Goal: Transaction & Acquisition: Purchase product/service

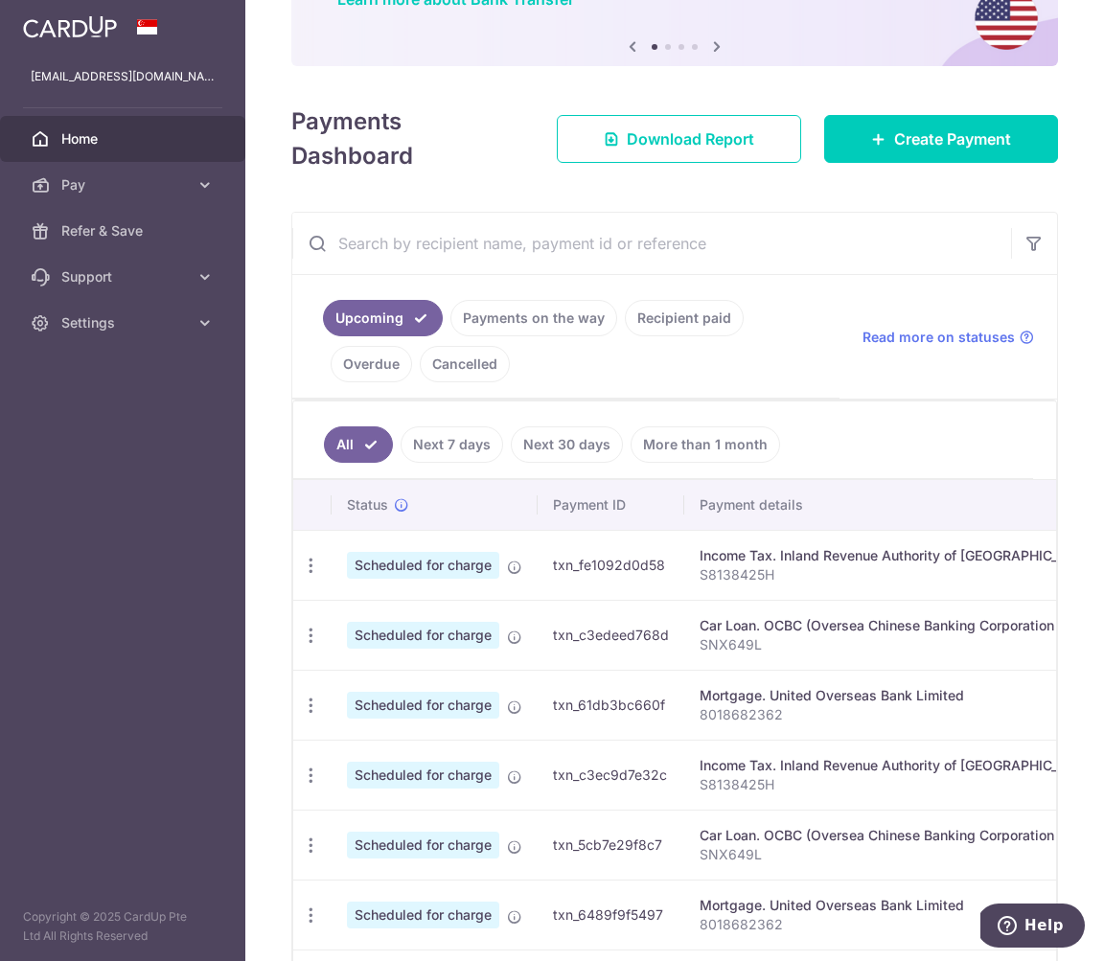
scroll to position [183, 0]
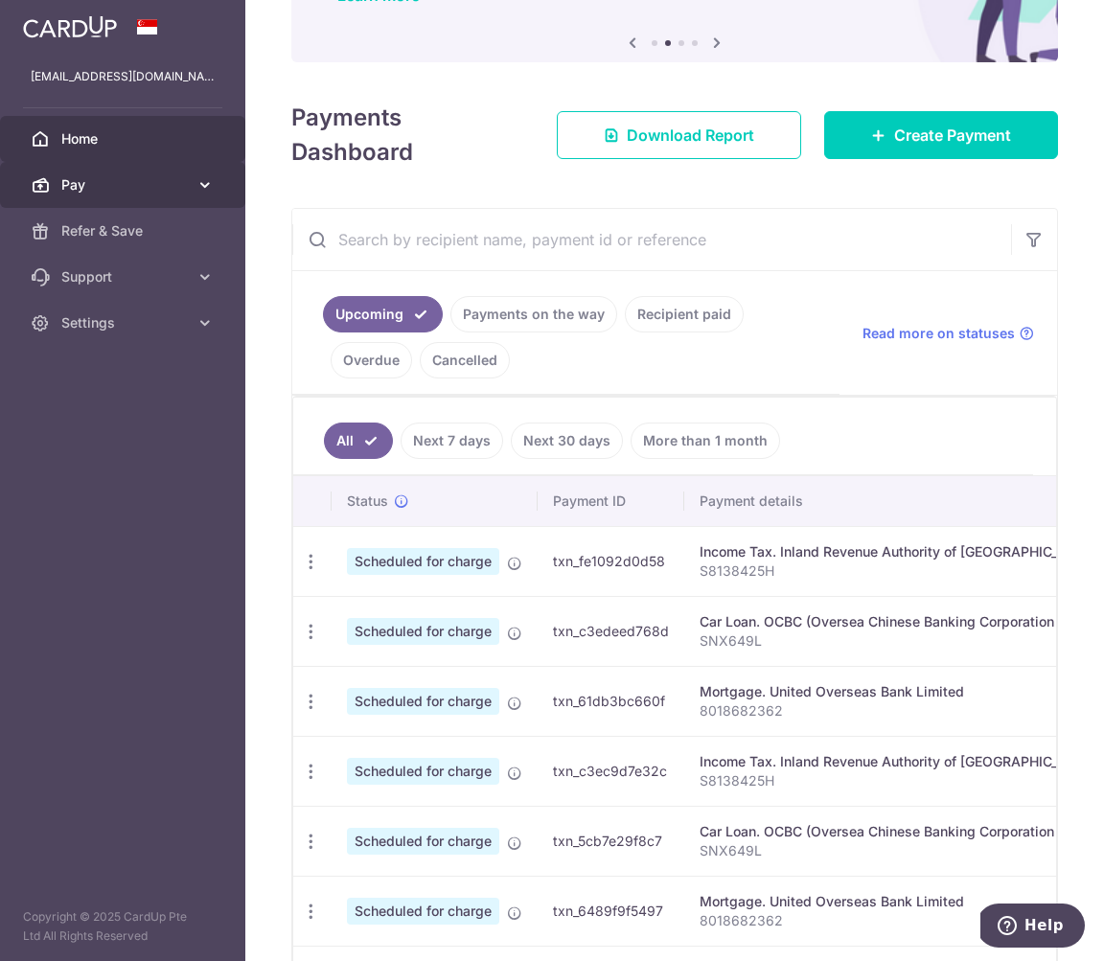
click at [98, 180] on span "Pay" at bounding box center [124, 184] width 126 height 19
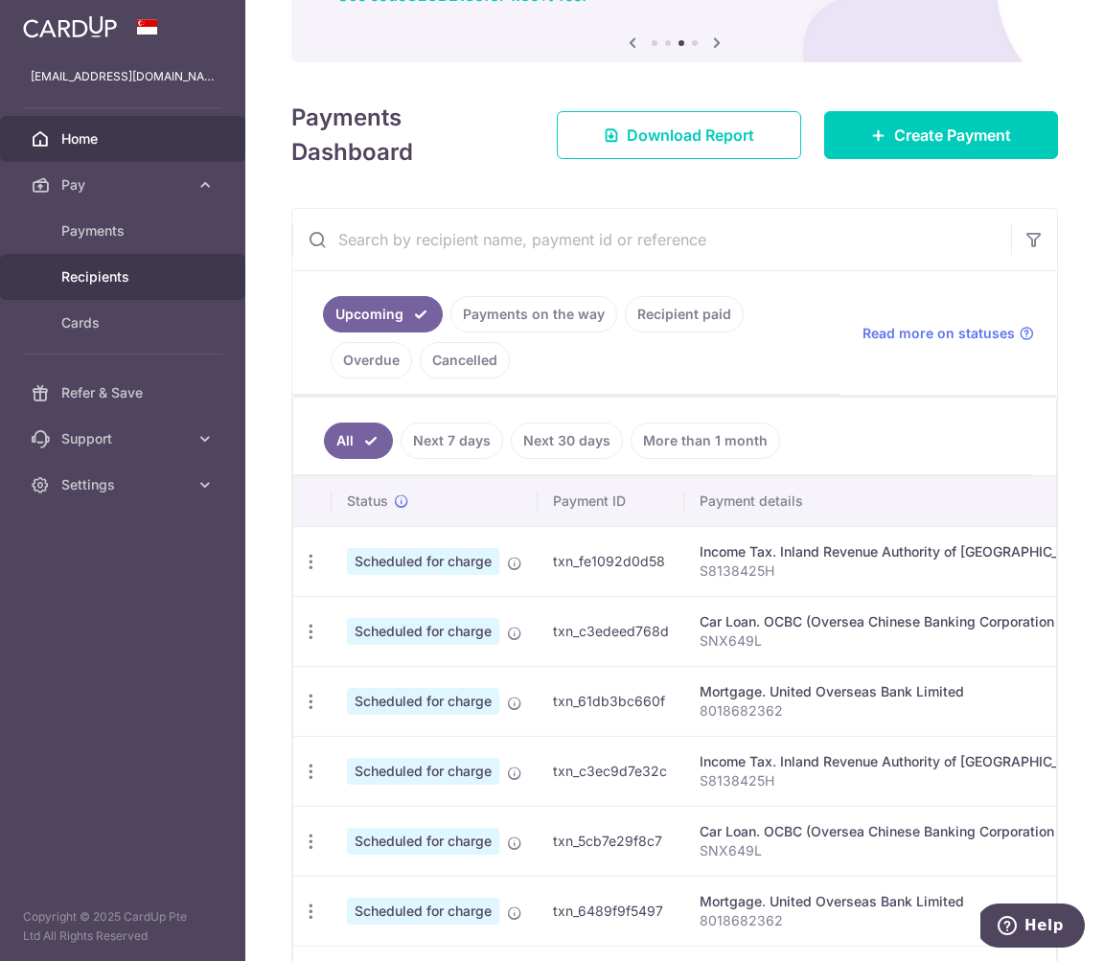
click at [107, 263] on link "Recipients" at bounding box center [122, 277] width 245 height 46
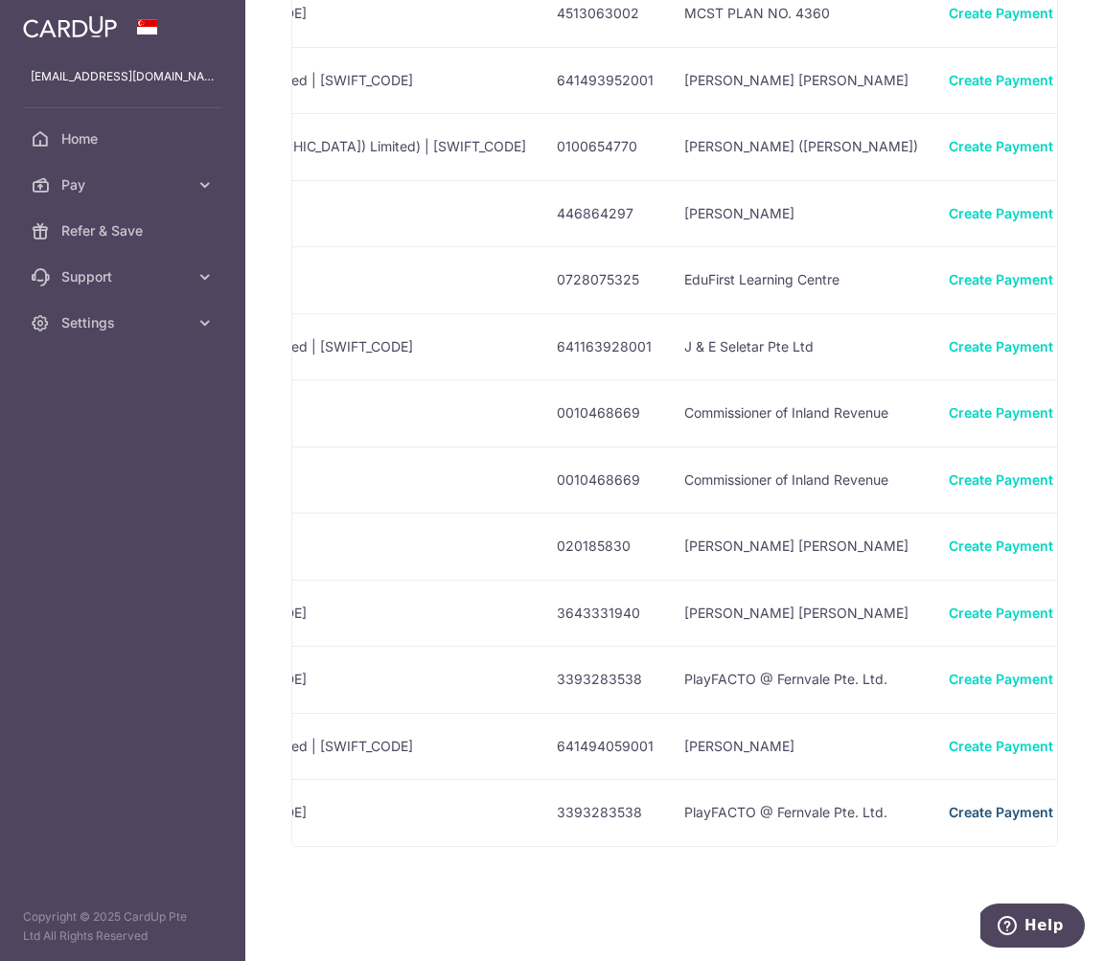
scroll to position [0, 793]
click at [949, 811] on link "Create Payment" at bounding box center [1001, 812] width 104 height 16
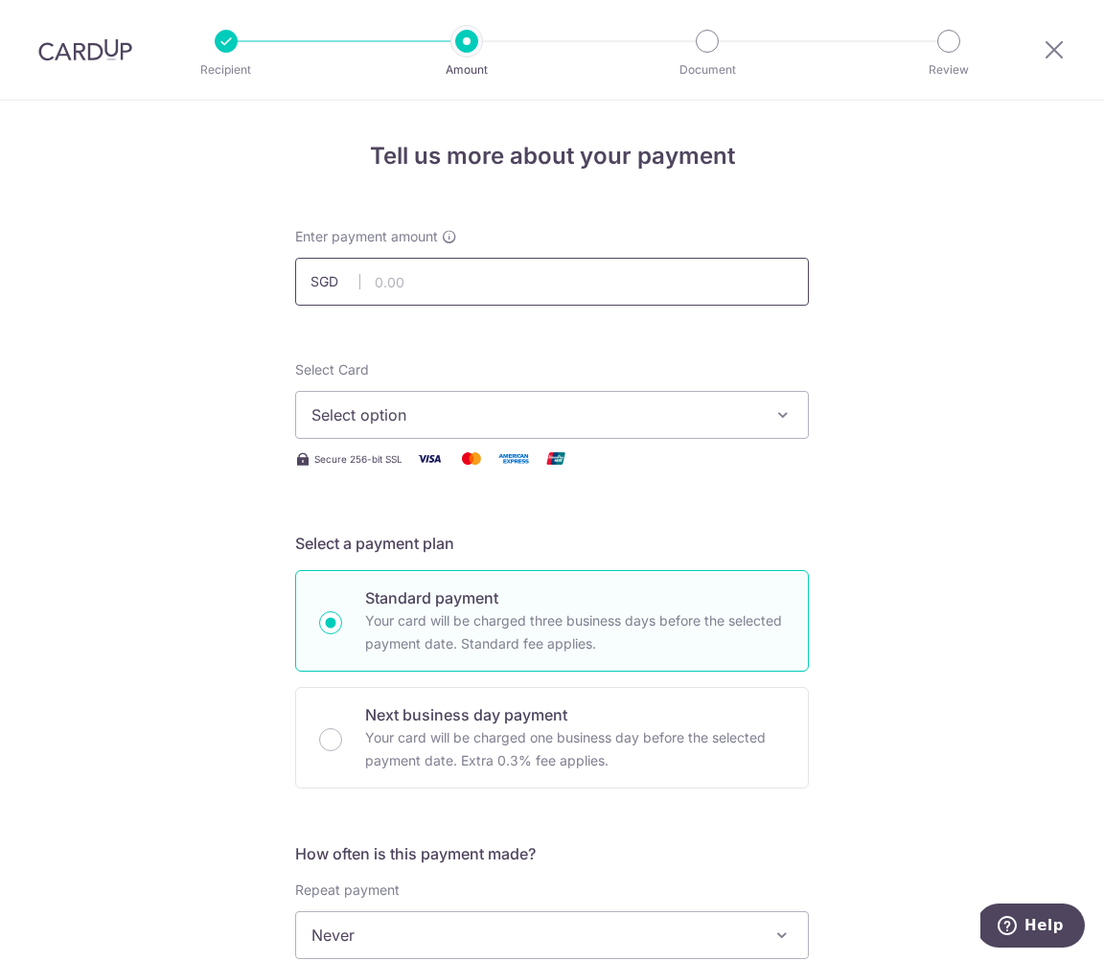
click at [615, 280] on input "text" at bounding box center [552, 282] width 514 height 48
type input "1,182.65"
click at [436, 405] on span "Select option" at bounding box center [534, 414] width 446 height 23
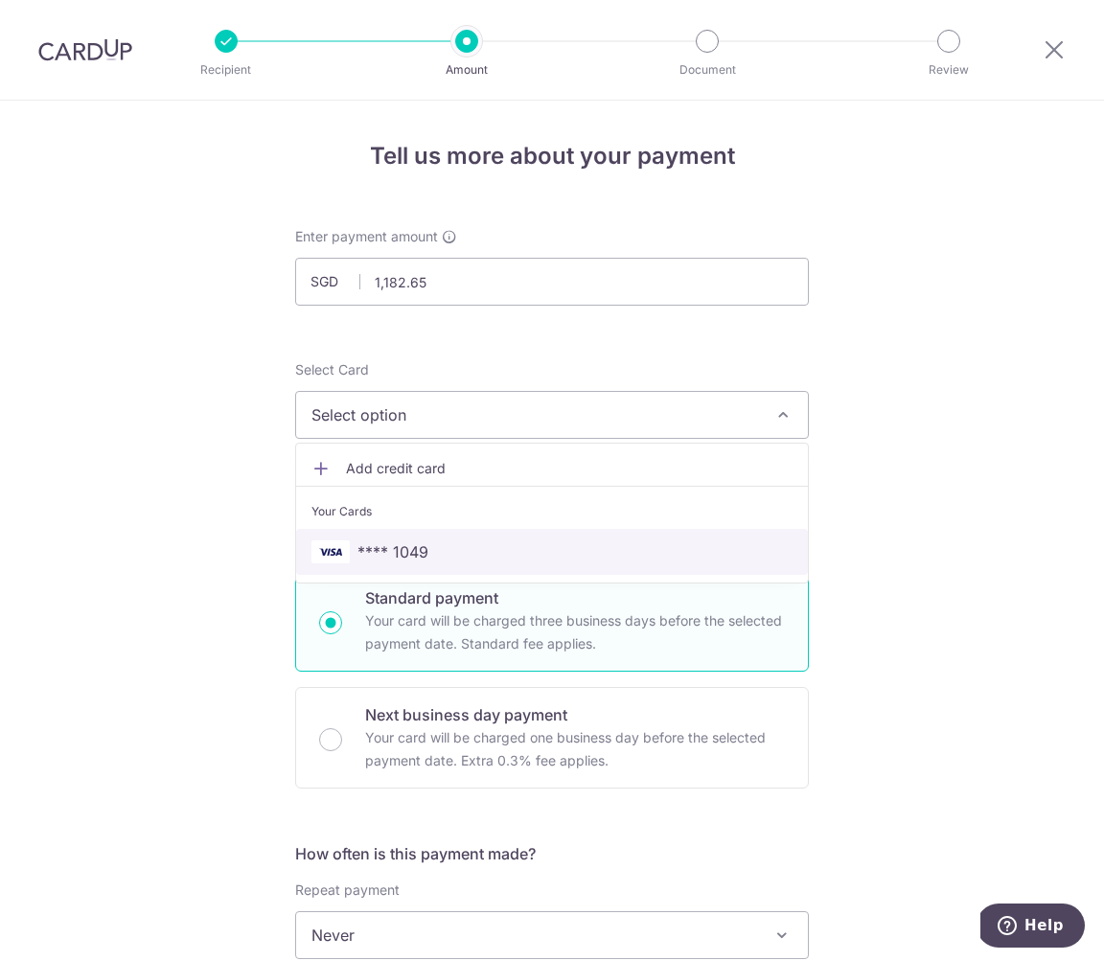
click at [428, 546] on span "**** 1049" at bounding box center [551, 551] width 481 height 23
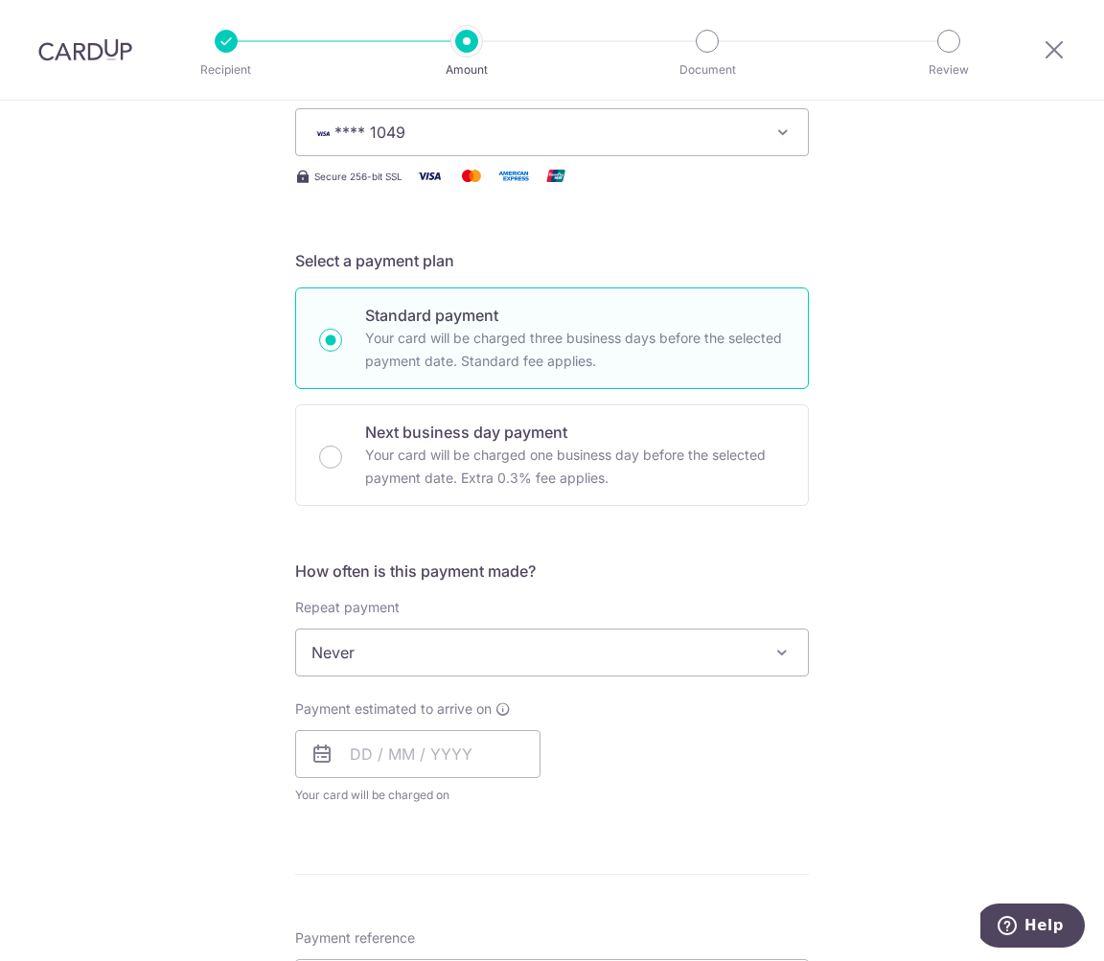
scroll to position [286, 0]
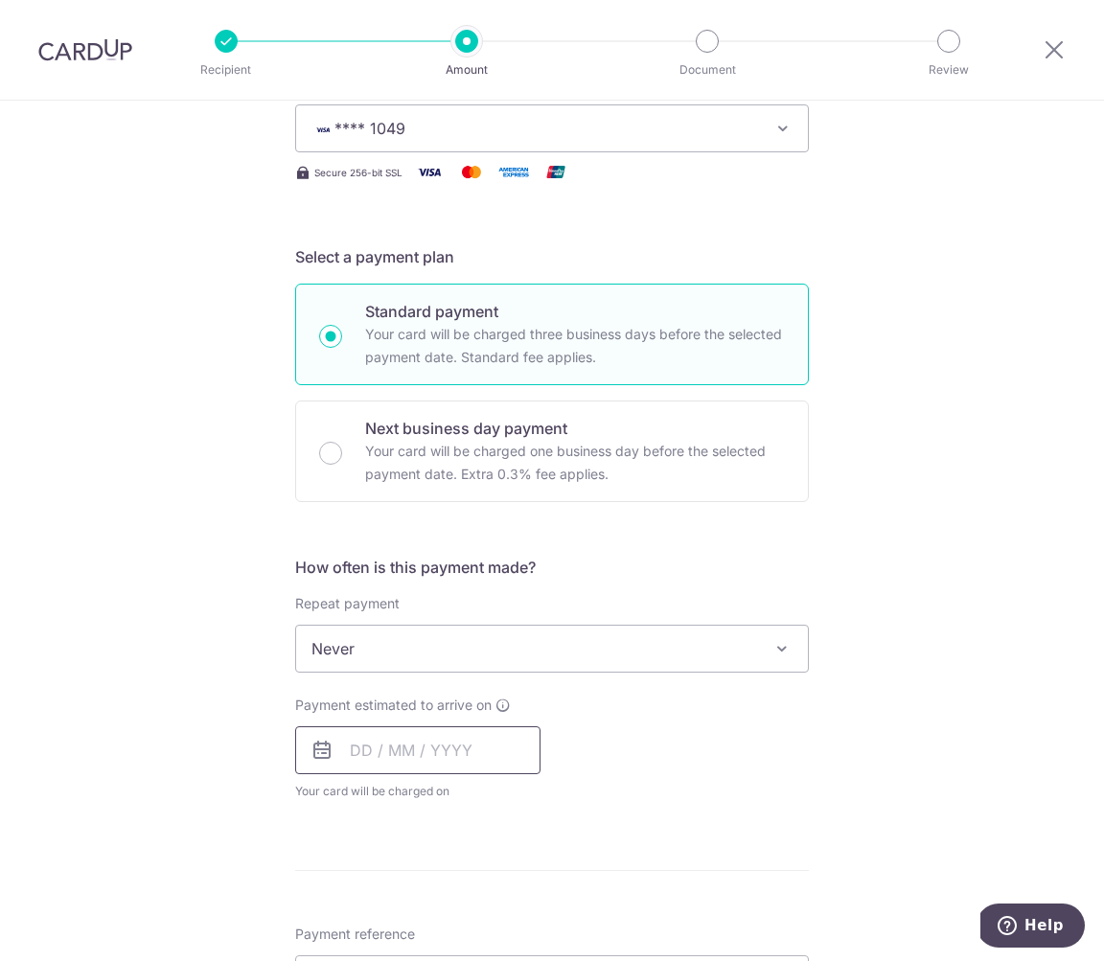
click at [457, 756] on input "text" at bounding box center [417, 750] width 245 height 48
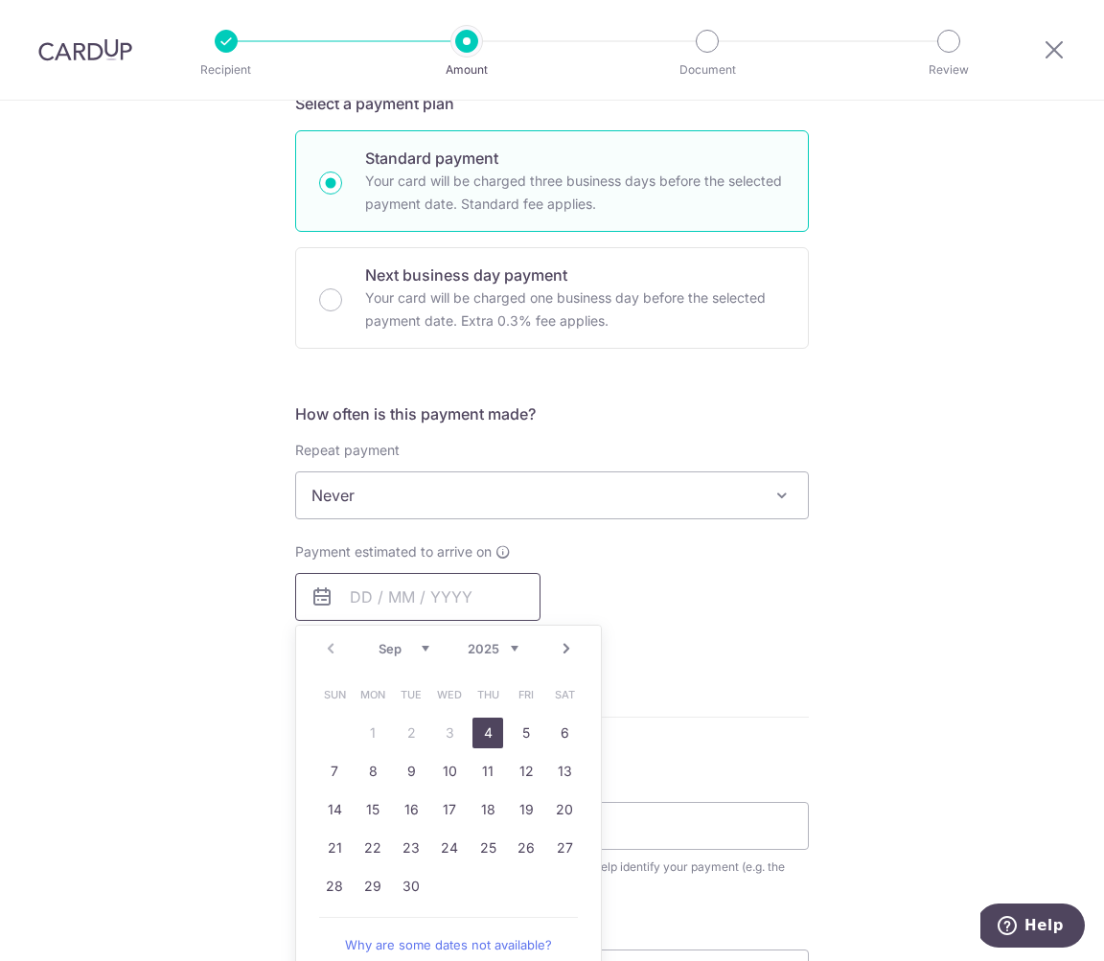
scroll to position [443, 0]
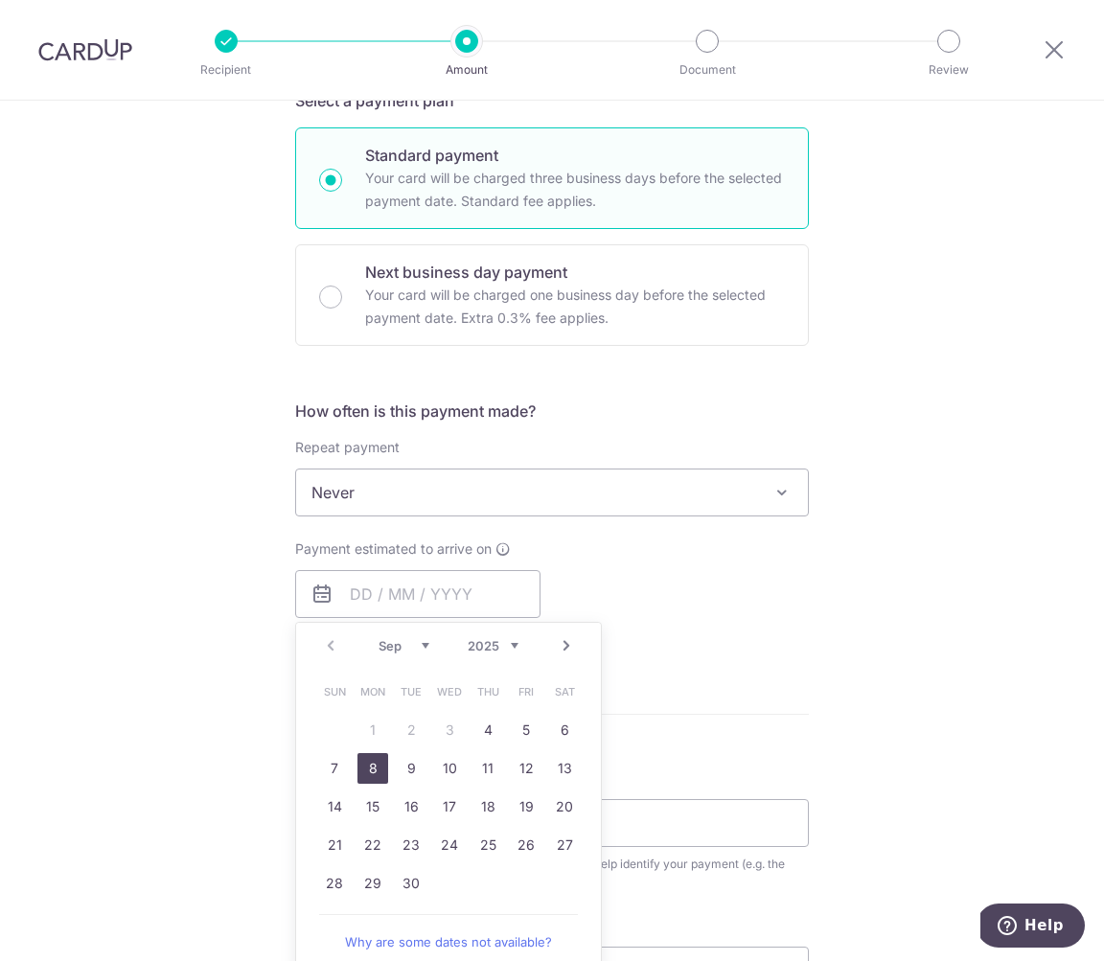
click at [370, 765] on link "8" at bounding box center [372, 768] width 31 height 31
type input "08/09/2025"
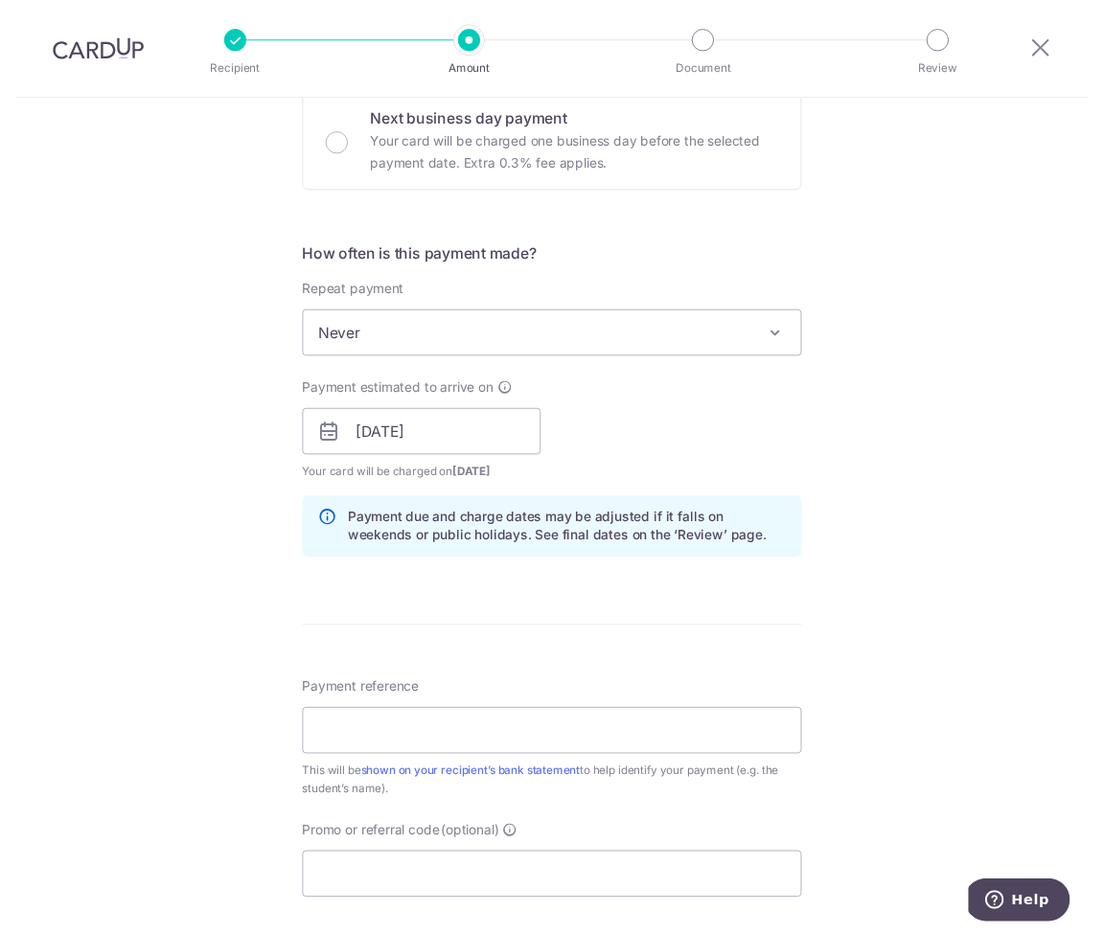
scroll to position [614, 0]
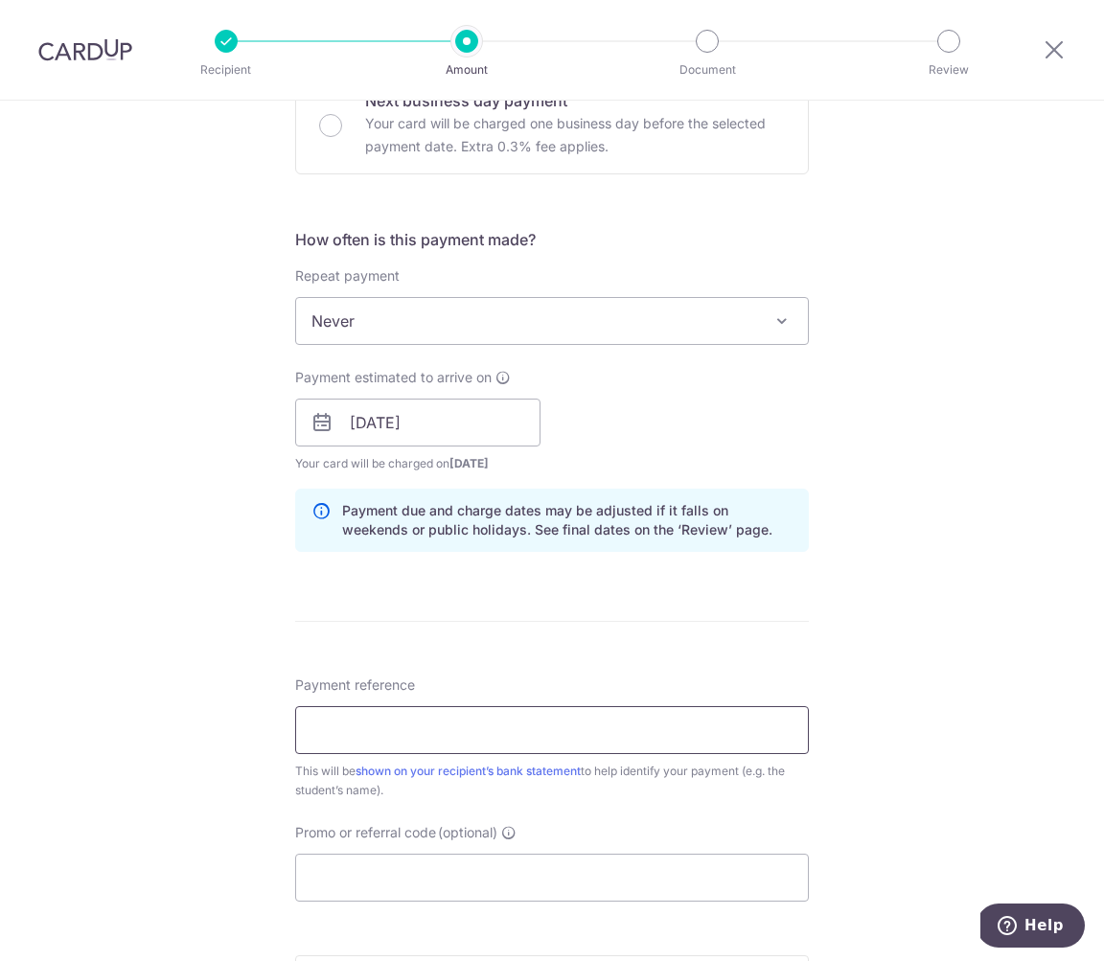
click at [380, 733] on input "Payment reference" at bounding box center [552, 730] width 514 height 48
paste input "FVINV-202502575"
type input "FVINV-202502575"
click at [417, 902] on form "Enter payment amount SGD 1,182.65 1182.65 Select Card **** 1049 Add credit card…" at bounding box center [552, 410] width 514 height 1595
click at [420, 883] on input "Promo or referral code (optional)" at bounding box center [552, 878] width 514 height 48
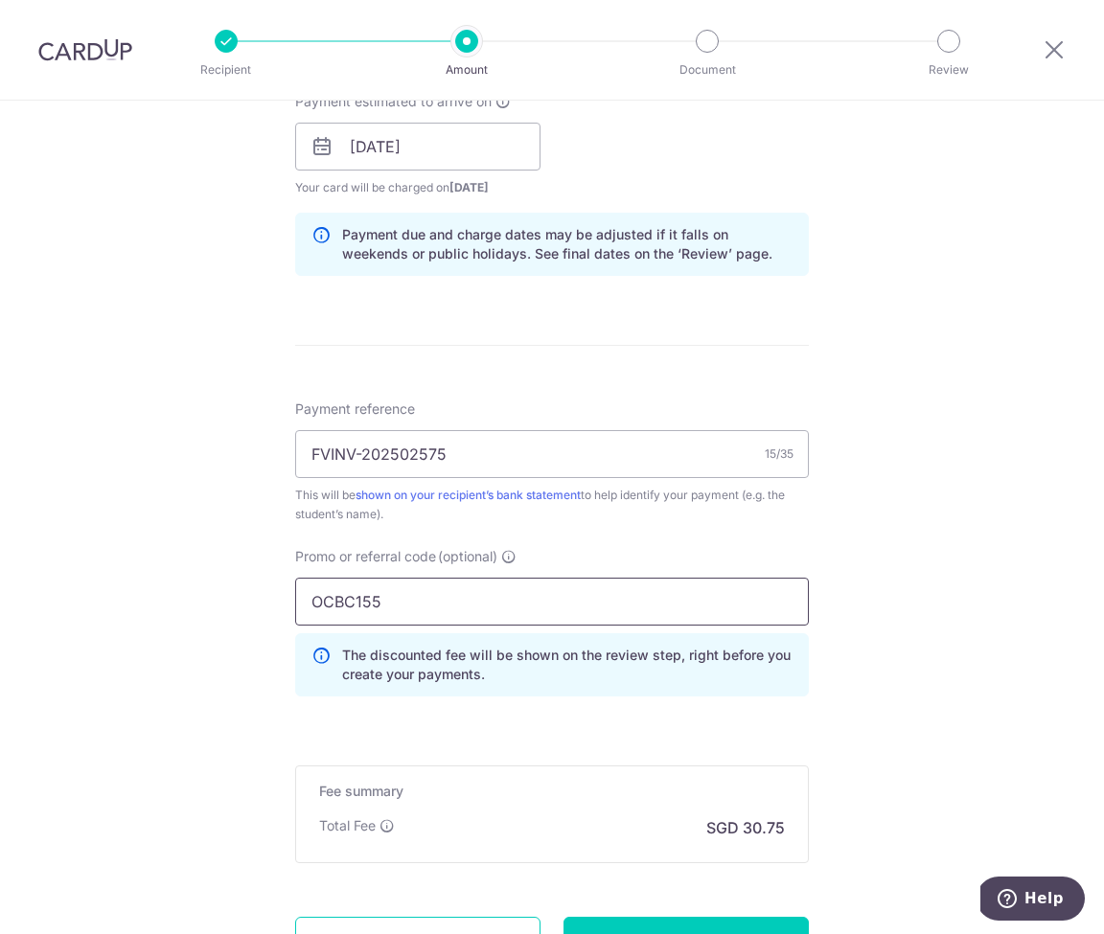
scroll to position [978, 0]
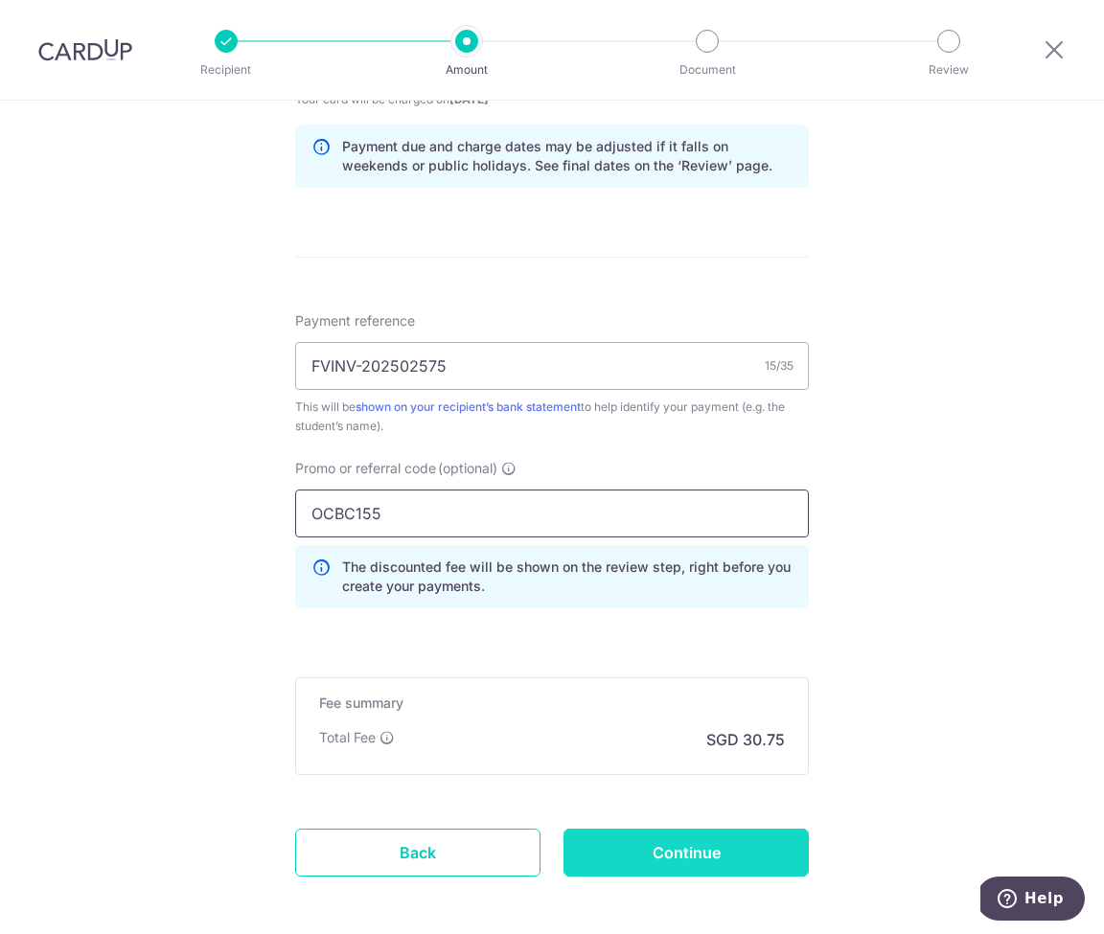
type input "OCBC155"
click at [634, 854] on input "Continue" at bounding box center [685, 853] width 245 height 48
type input "Create Schedule"
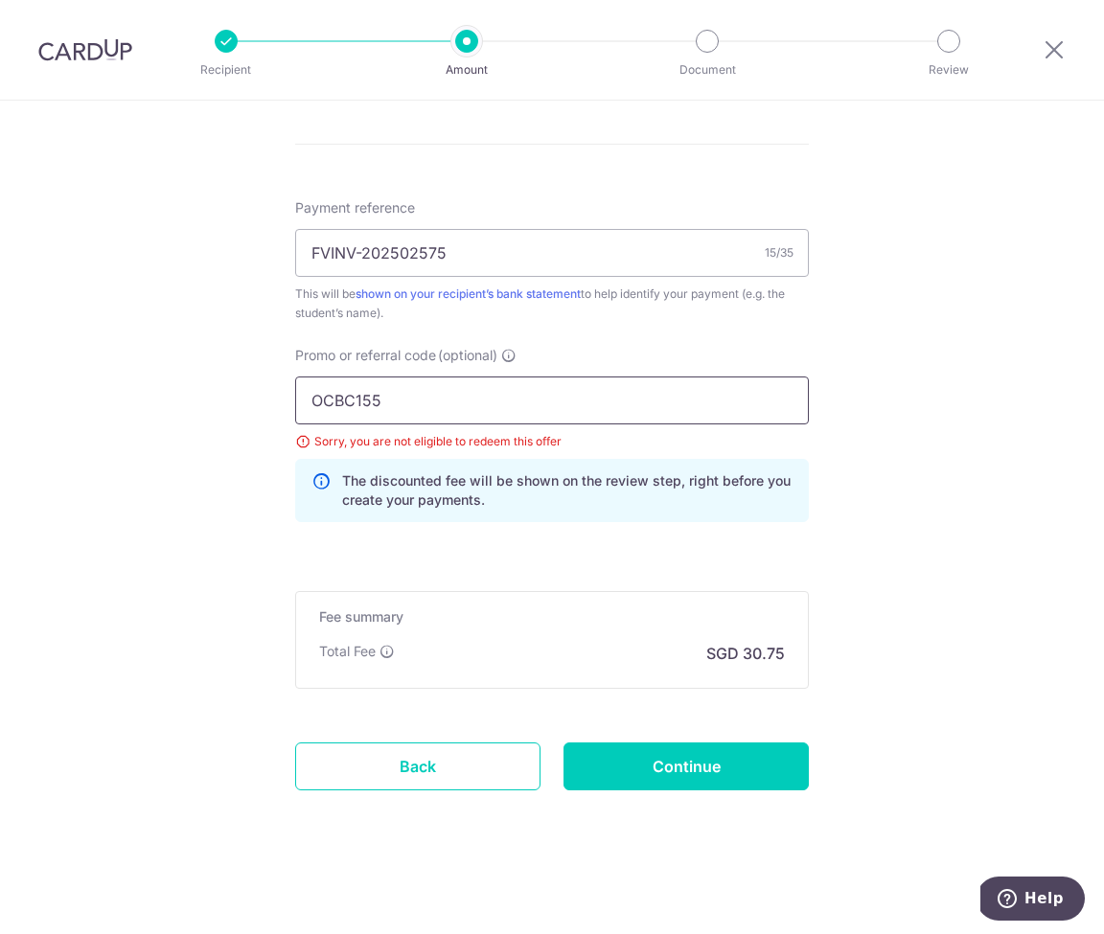
click at [360, 398] on input "OCBC155" at bounding box center [552, 401] width 514 height 48
paste input "MILELION"
type input "MILELION"
click at [727, 762] on input "Continue" at bounding box center [685, 766] width 245 height 48
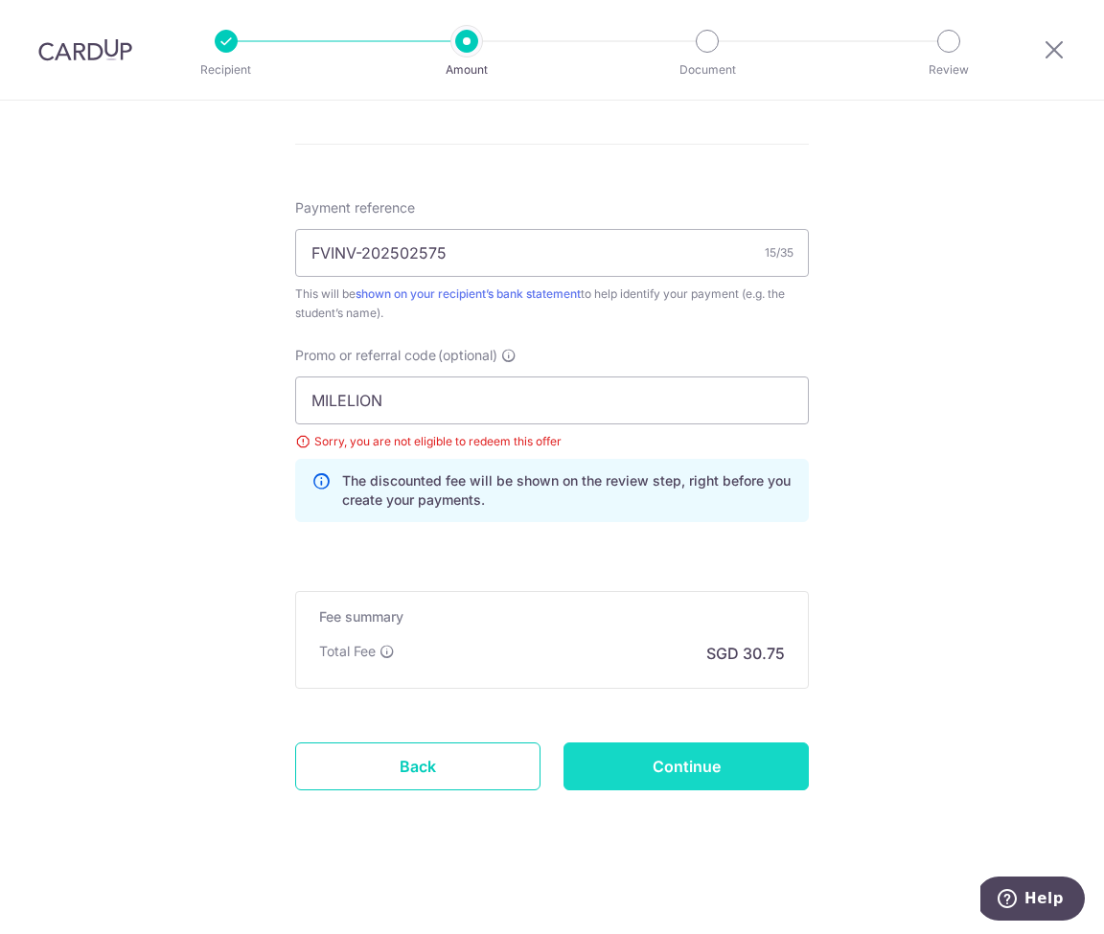
type input "Update Schedule"
click at [678, 749] on input "Continue" at bounding box center [685, 766] width 245 height 48
type input "Update Schedule"
click at [357, 396] on input "MILELION" at bounding box center [552, 401] width 514 height 48
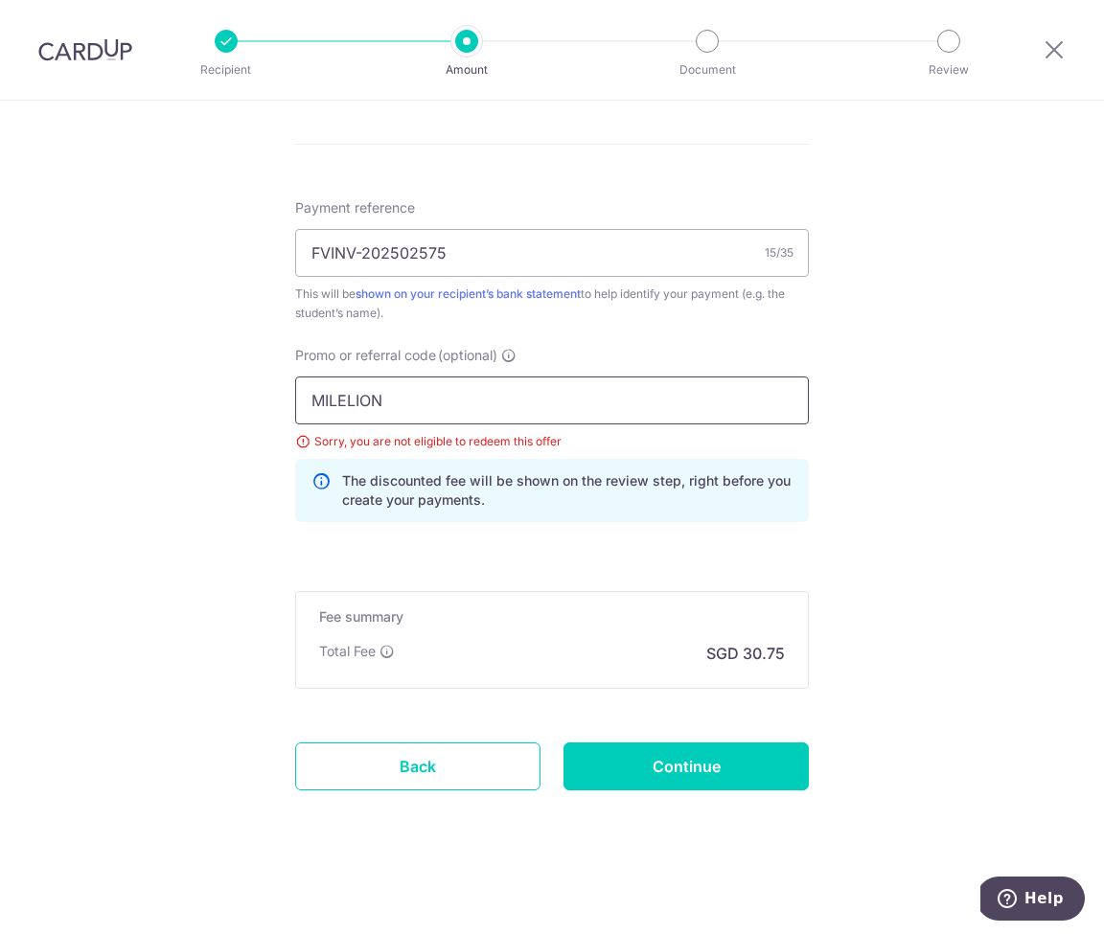
paste input "OCBC195"
type input "OCBC195"
click at [655, 767] on input "Continue" at bounding box center [685, 766] width 245 height 48
type input "Update Schedule"
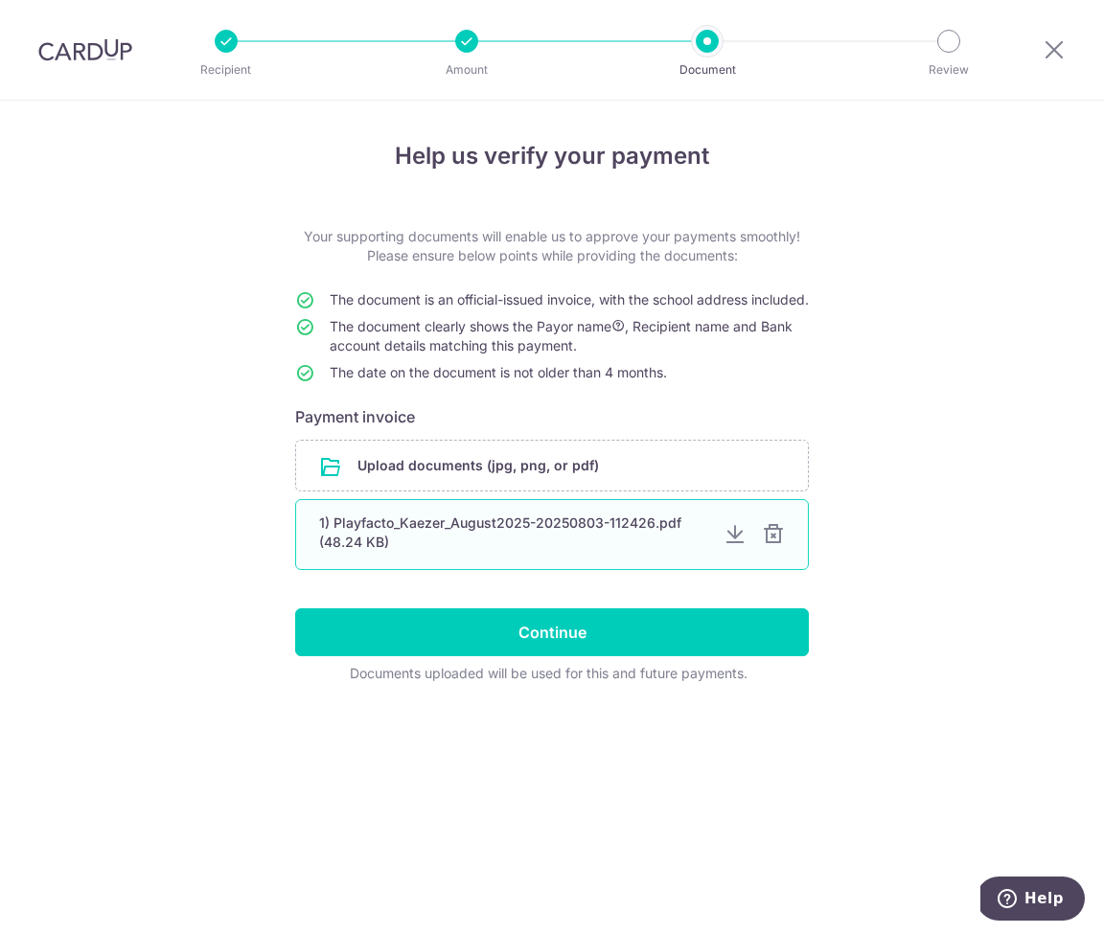
click at [773, 546] on div at bounding box center [773, 534] width 23 height 23
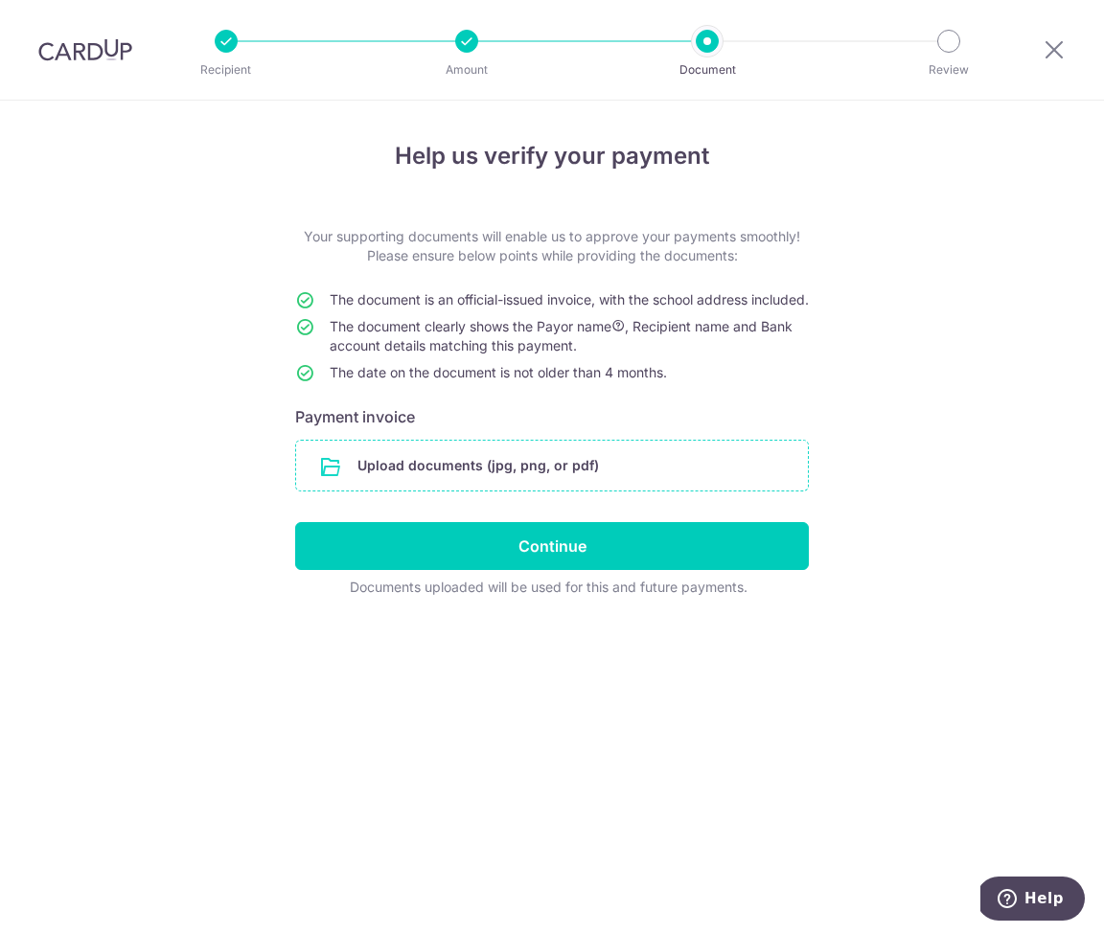
click at [492, 476] on input "file" at bounding box center [552, 466] width 512 height 50
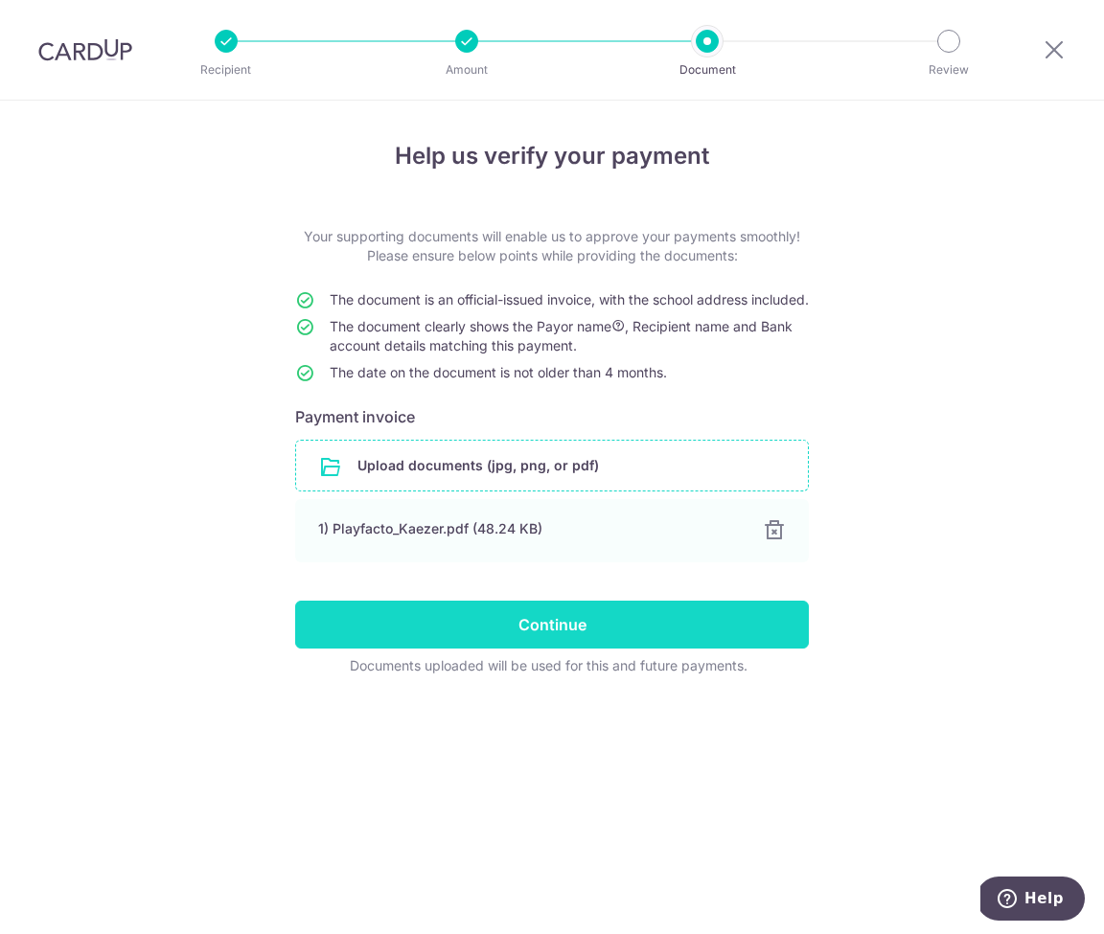
click at [533, 649] on input "Continue" at bounding box center [552, 625] width 514 height 48
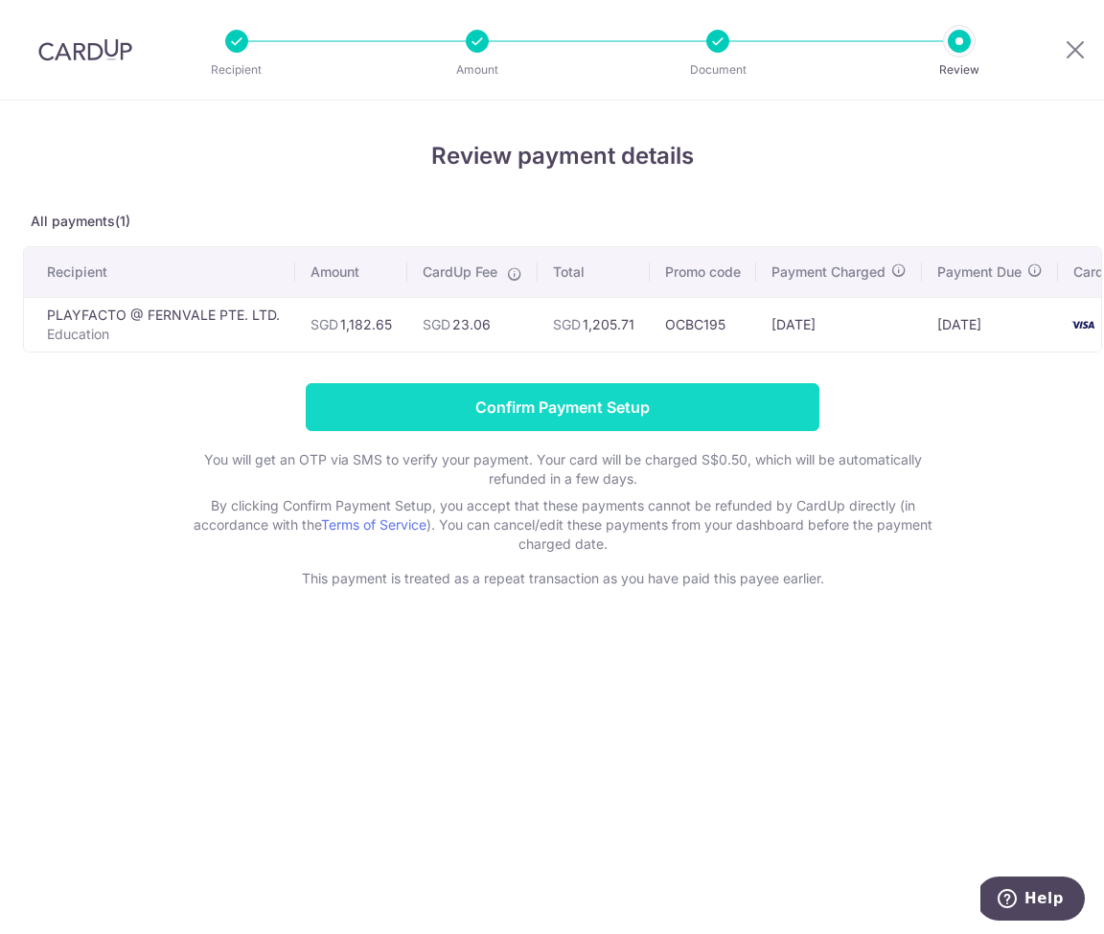
click at [609, 412] on input "Confirm Payment Setup" at bounding box center [563, 407] width 514 height 48
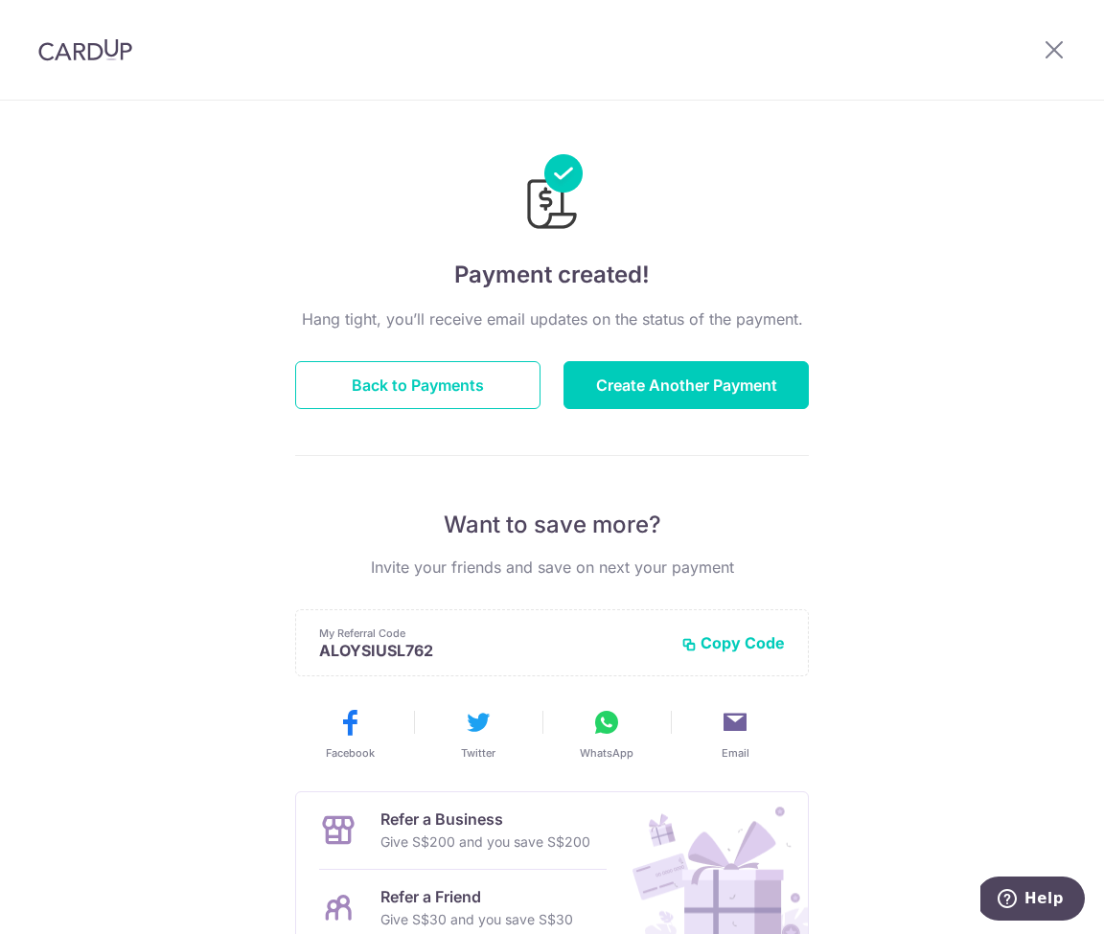
click at [671, 396] on button "Create Another Payment" at bounding box center [685, 385] width 245 height 48
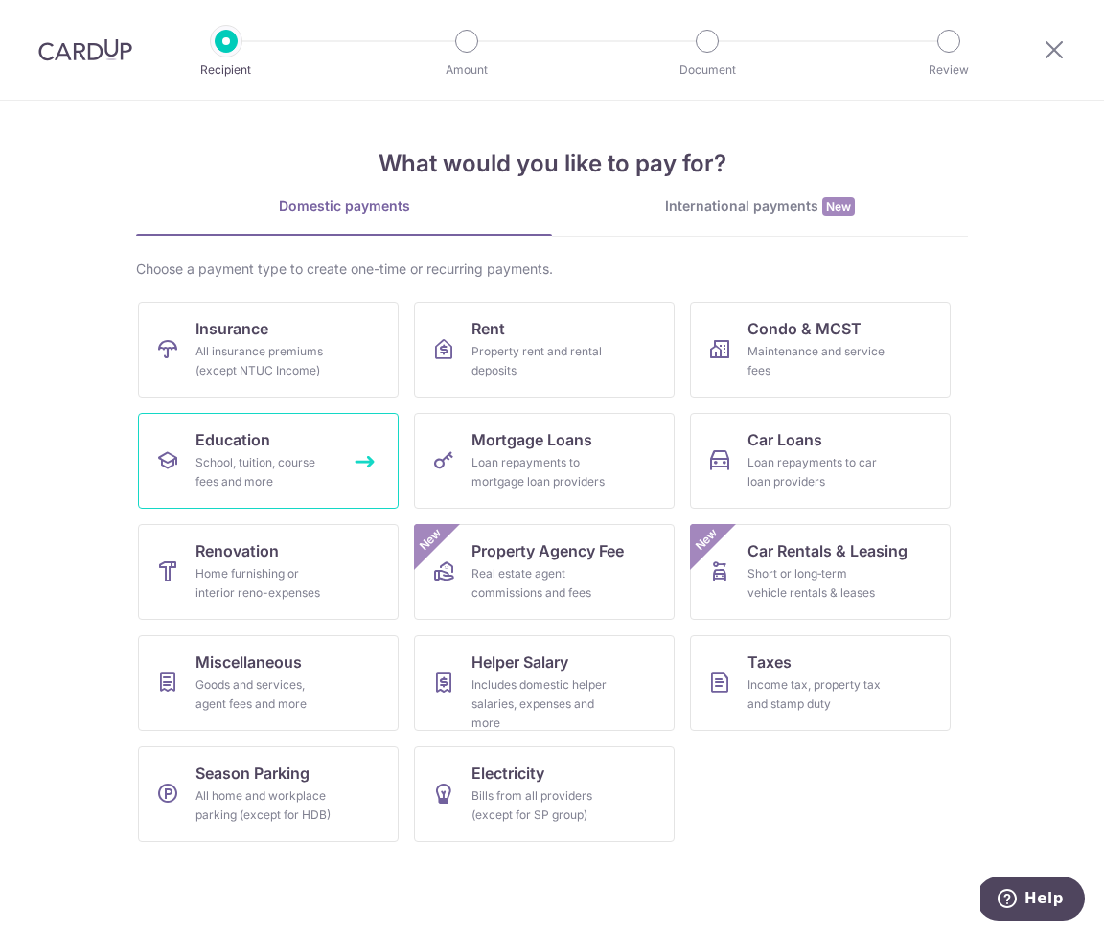
click at [286, 462] on div "School, tuition, course fees and more" at bounding box center [264, 472] width 138 height 38
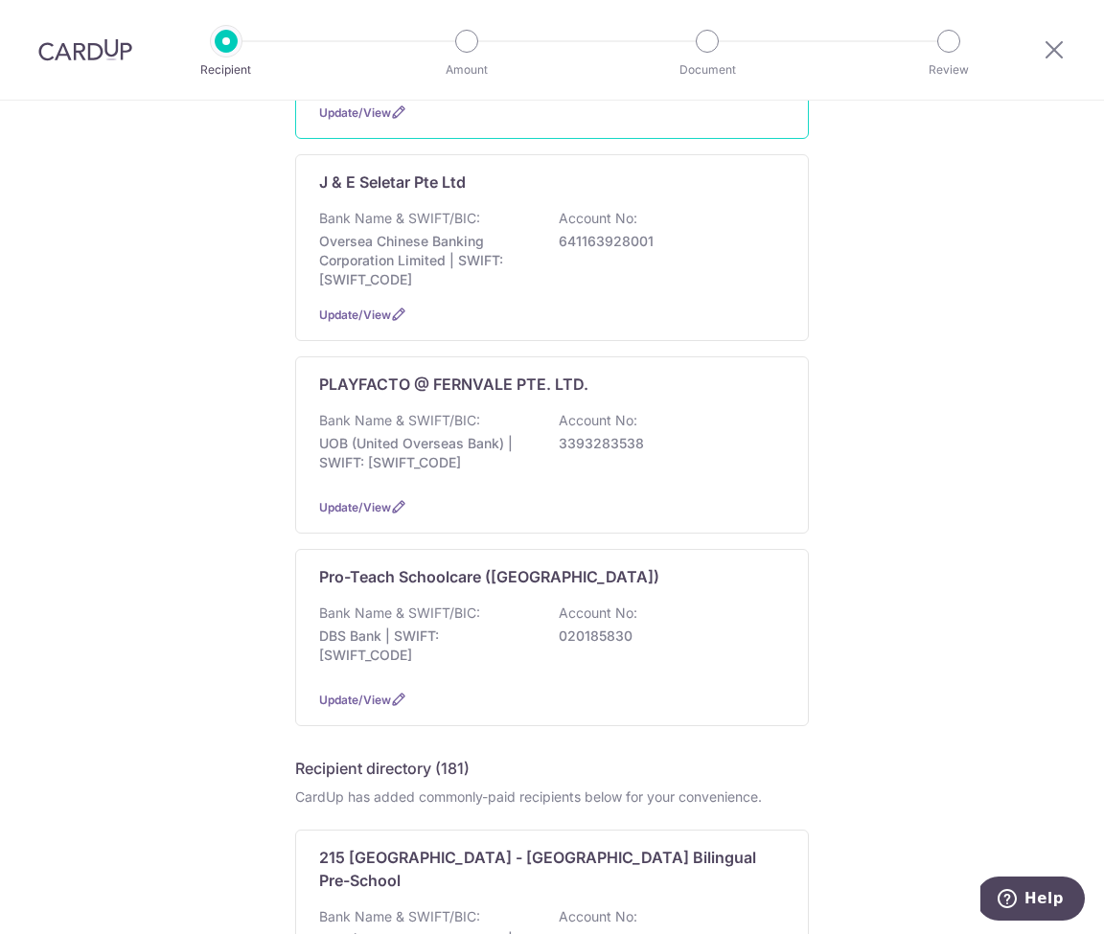
scroll to position [354, 0]
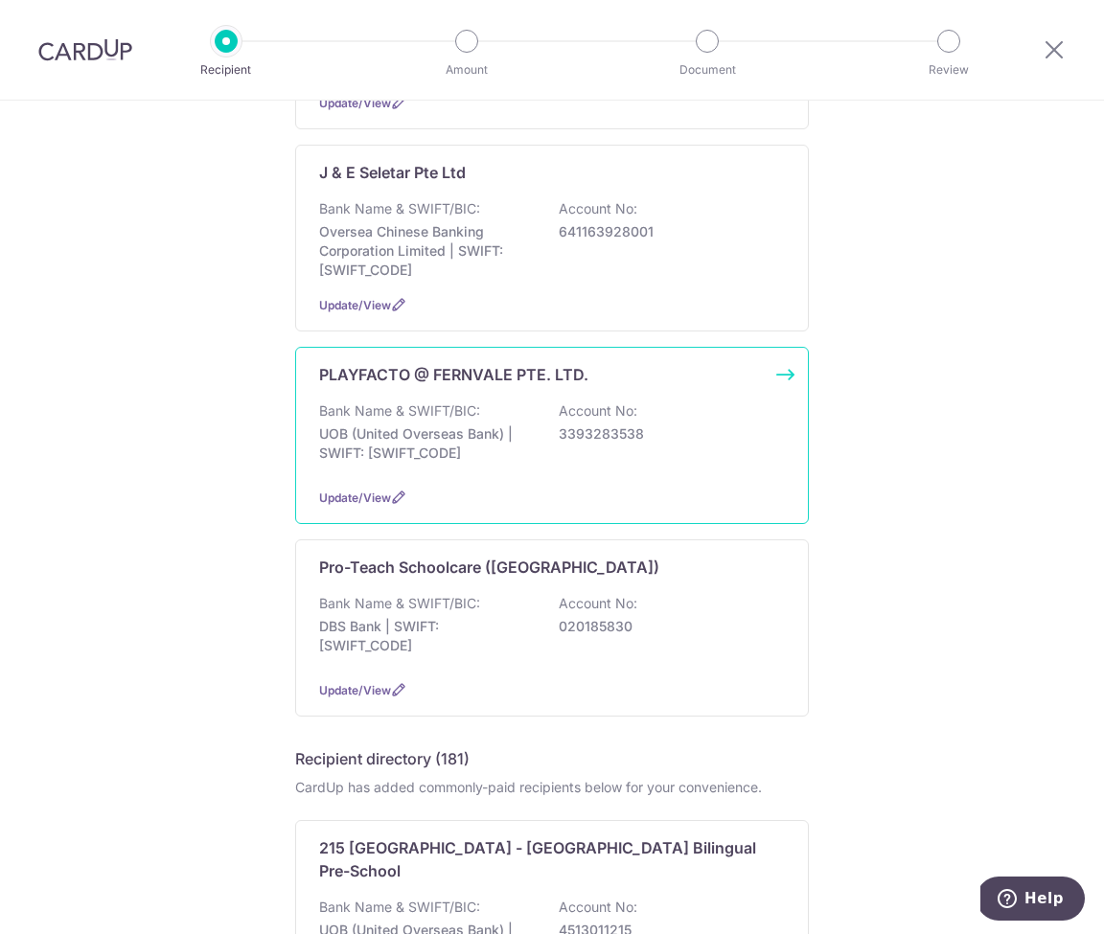
click at [470, 437] on p "UOB (United Overseas Bank) | SWIFT: UOVBSGSGXXX" at bounding box center [426, 443] width 215 height 38
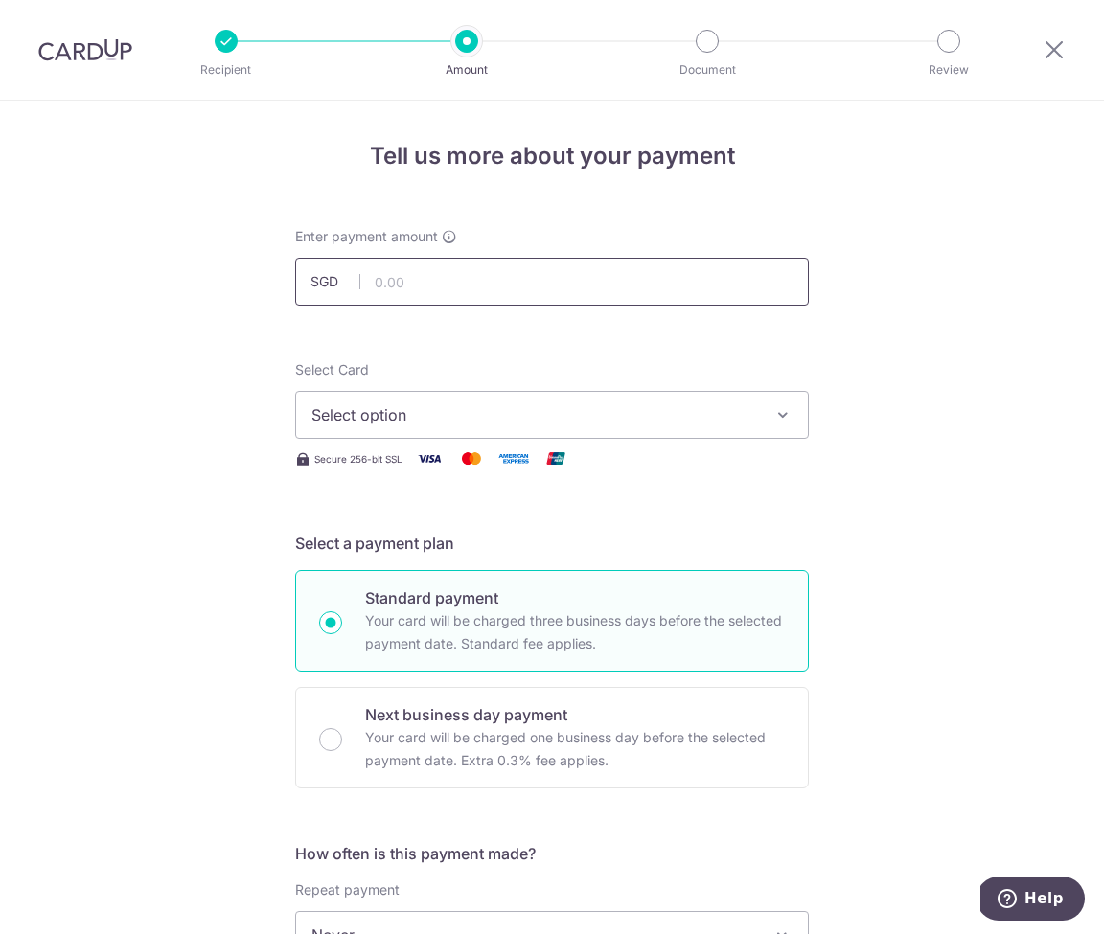
click at [571, 287] on input "text" at bounding box center [552, 282] width 514 height 48
type input "1,106.35"
click at [489, 420] on span "Select option" at bounding box center [534, 414] width 446 height 23
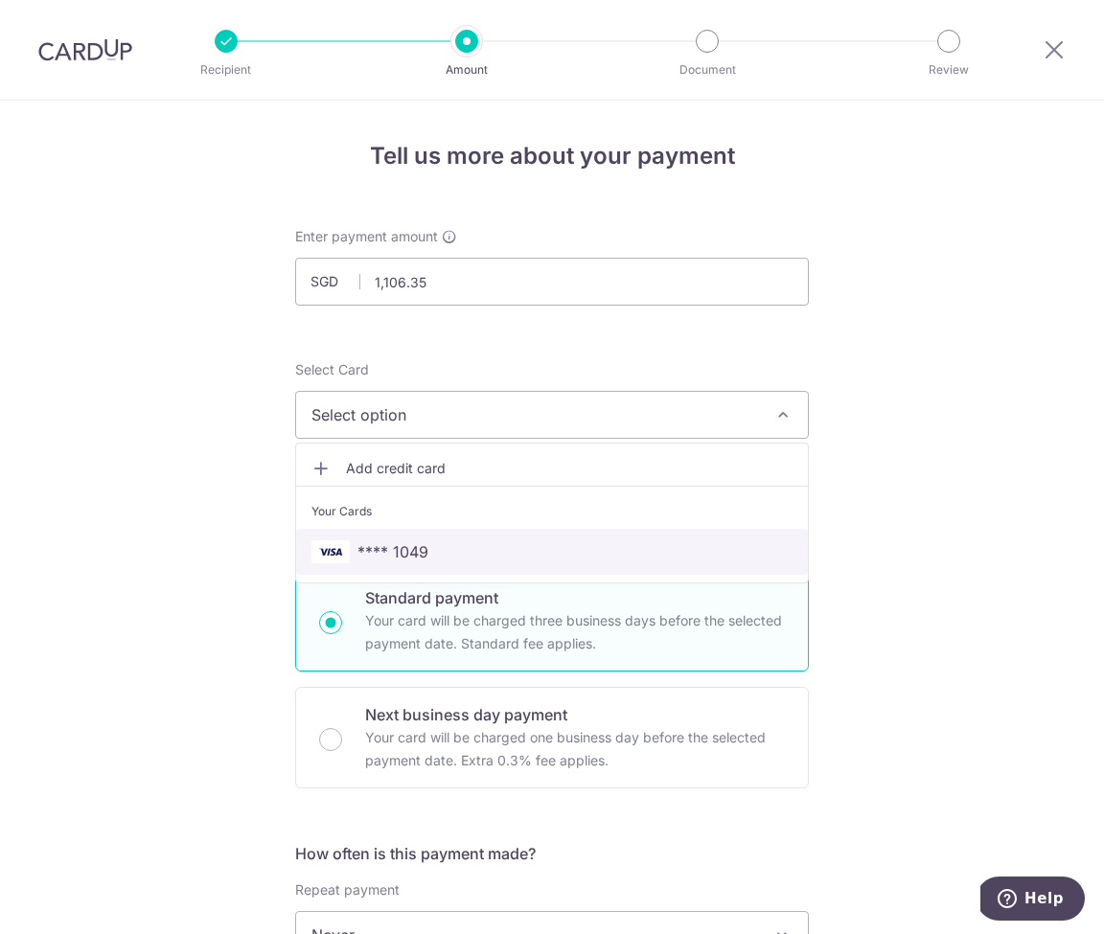
click at [426, 541] on span "**** 1049" at bounding box center [392, 551] width 71 height 23
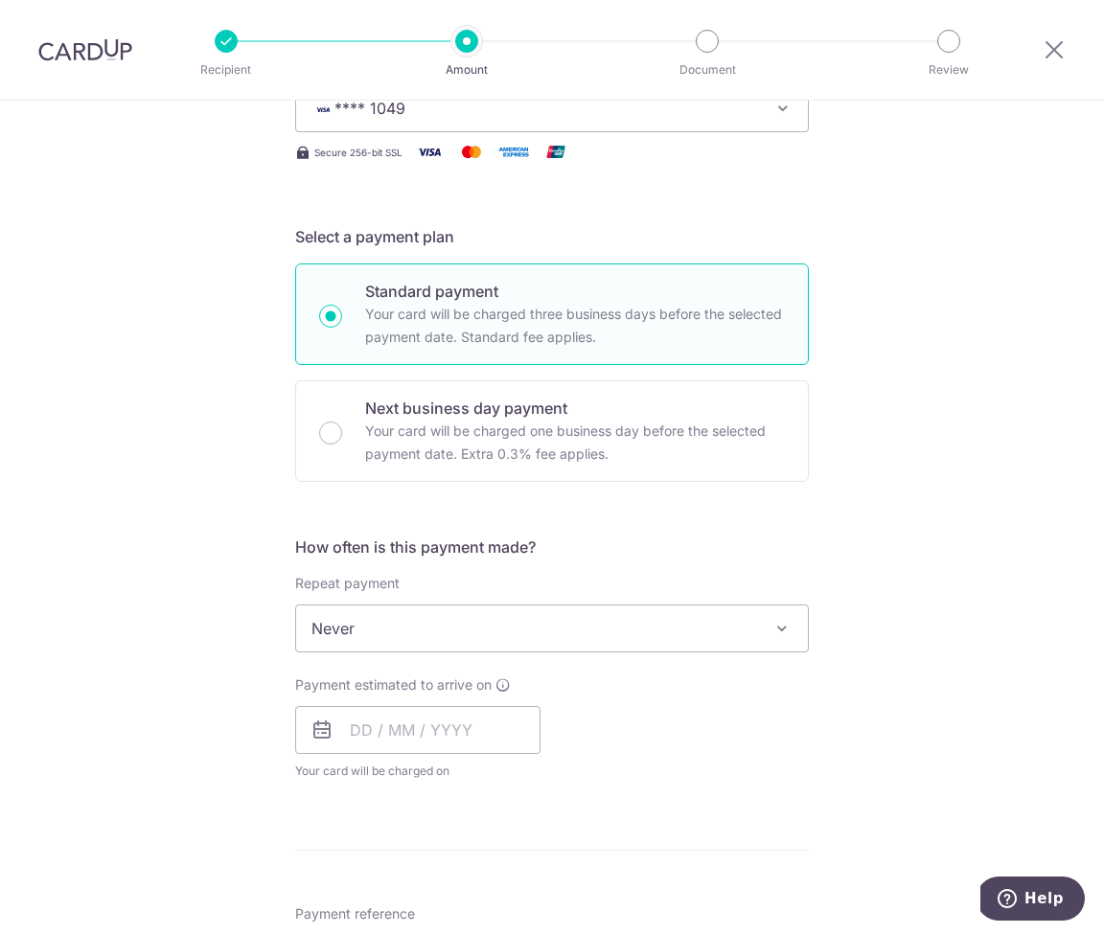
scroll to position [345, 0]
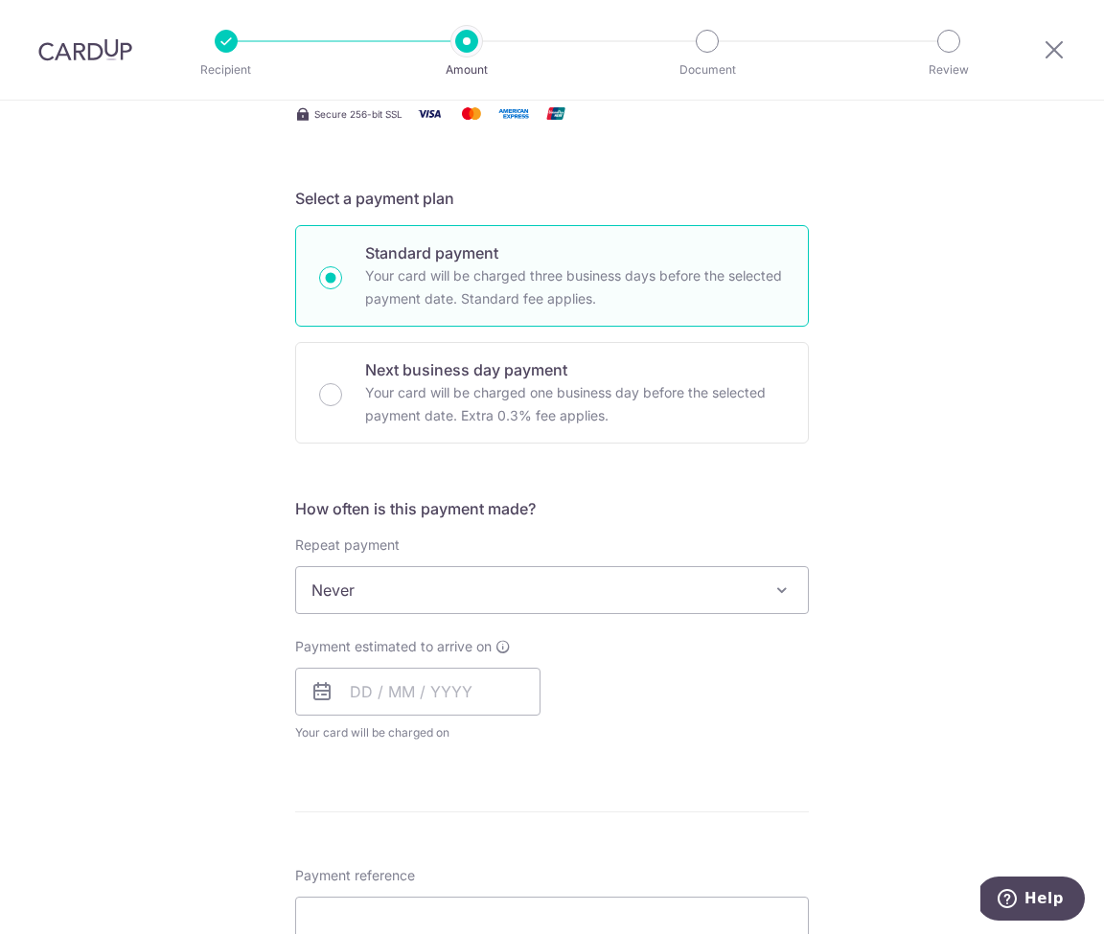
click at [344, 598] on span "Never" at bounding box center [552, 590] width 512 height 46
click at [105, 658] on div "Tell us more about your payment Enter payment amount SGD 1,106.35 1106.35 Selec…" at bounding box center [552, 622] width 1104 height 1733
click at [388, 696] on input "text" at bounding box center [417, 692] width 245 height 48
click at [407, 865] on link "9" at bounding box center [411, 866] width 31 height 31
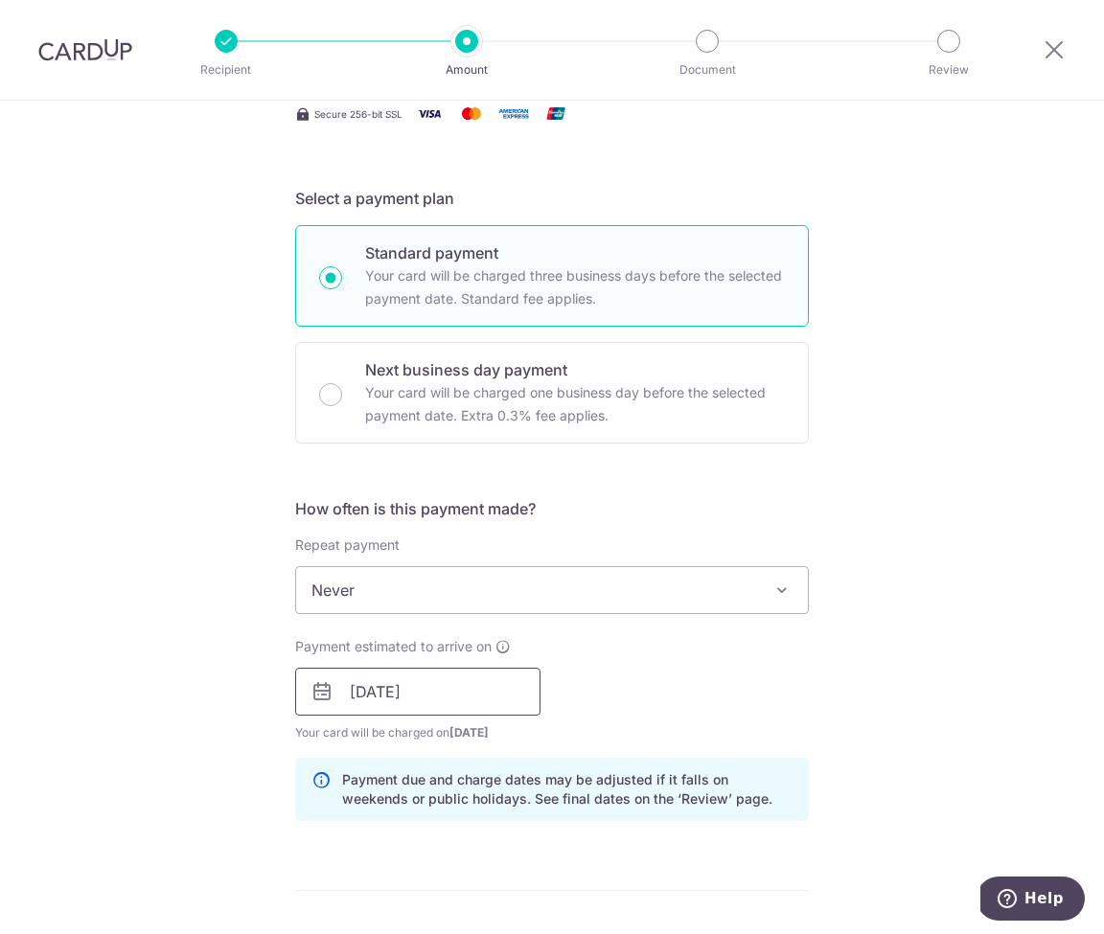
click at [336, 684] on input "09/09/2025" at bounding box center [417, 692] width 245 height 48
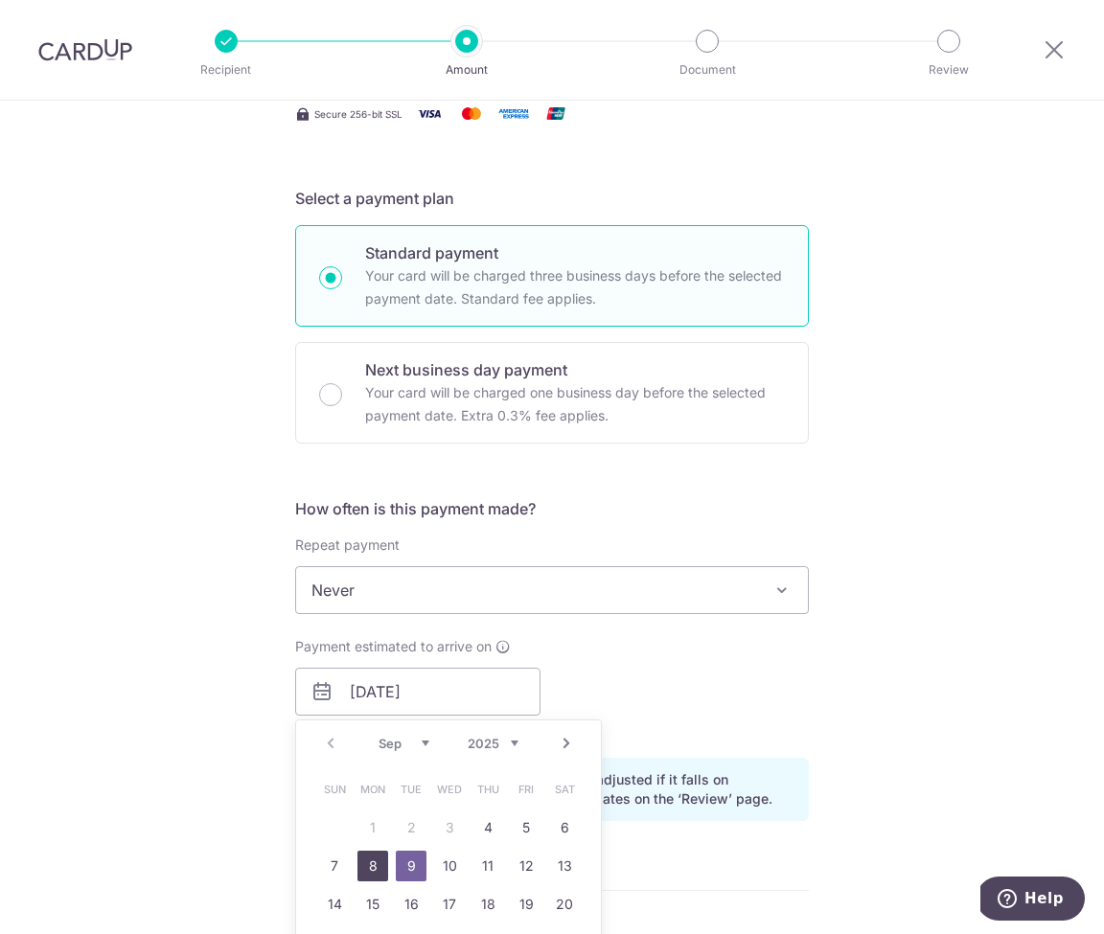
click at [377, 866] on link "8" at bounding box center [372, 866] width 31 height 31
type input "08/09/2025"
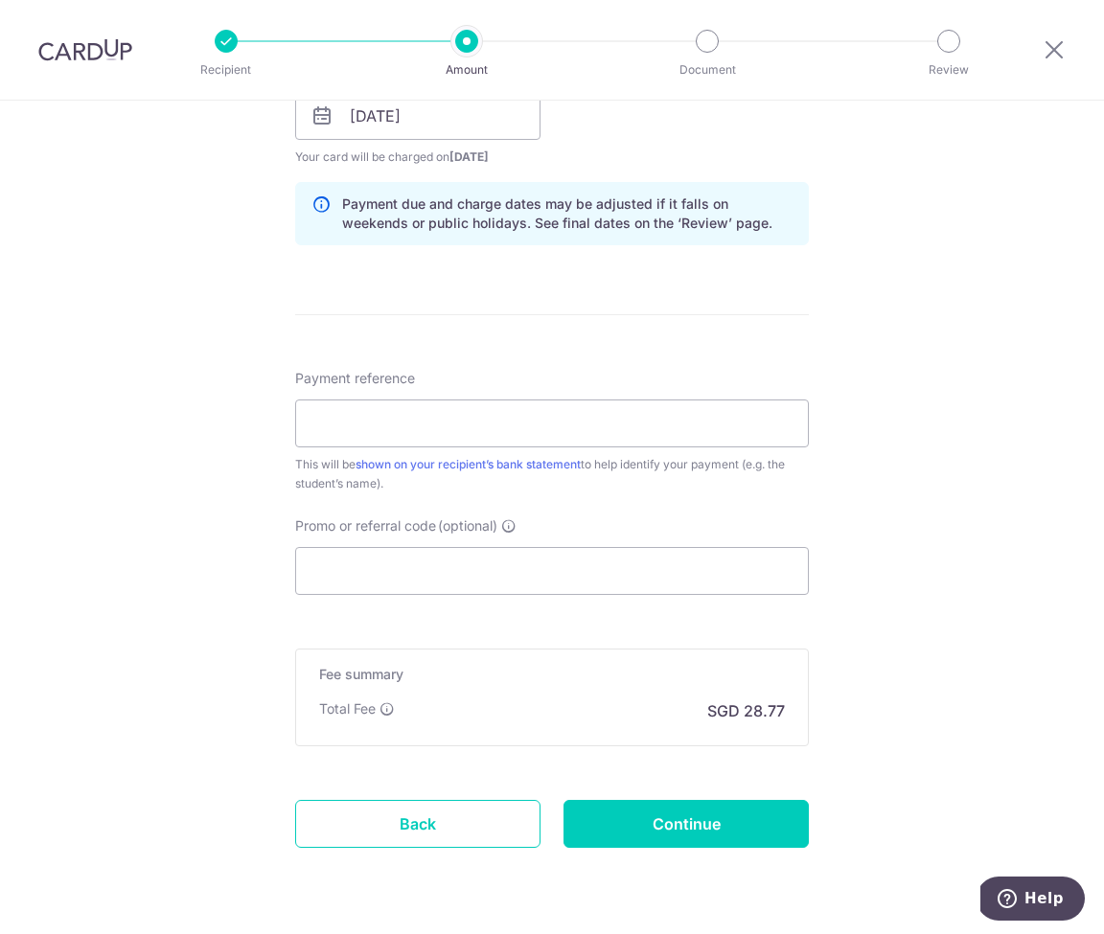
scroll to position [939, 0]
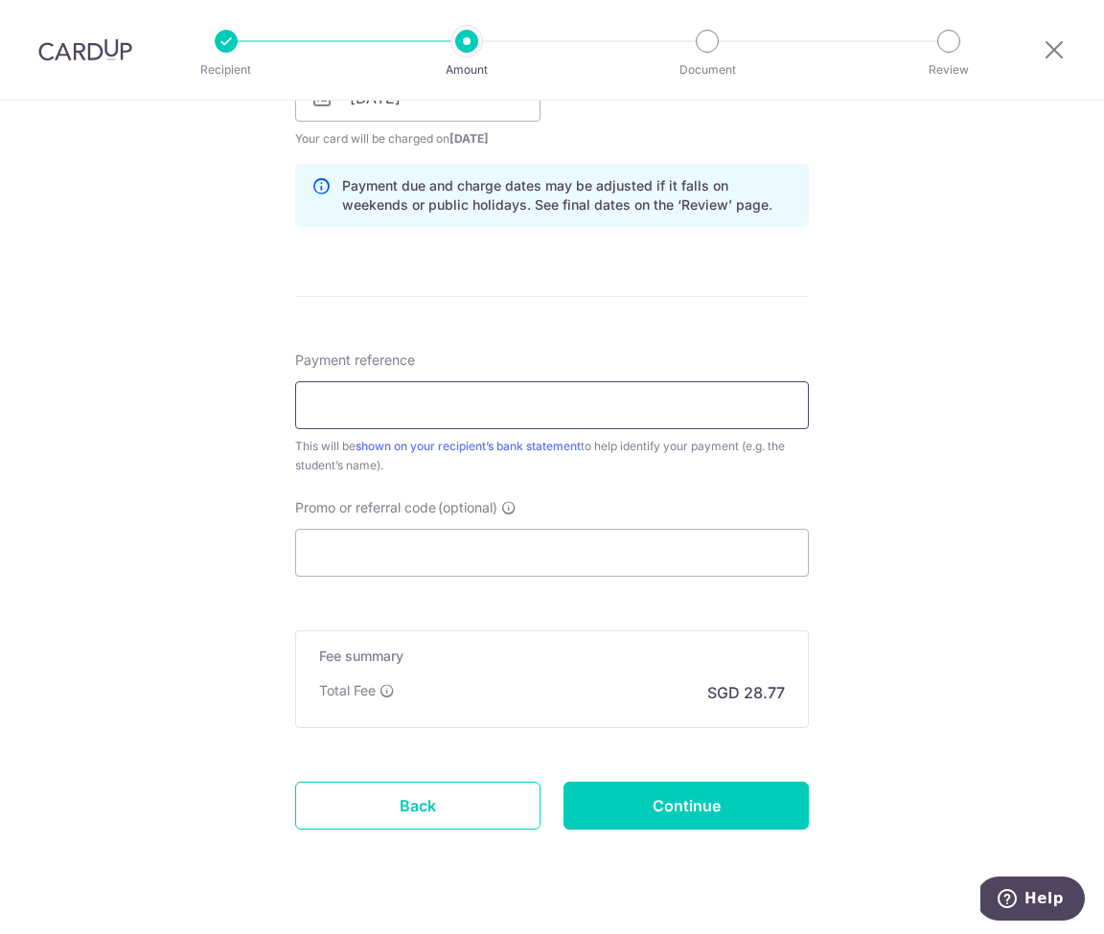
click at [357, 407] on input "Payment reference" at bounding box center [552, 405] width 514 height 48
click at [368, 556] on input "Promo or referral code (optional)" at bounding box center [552, 553] width 514 height 48
paste input "OCBC195"
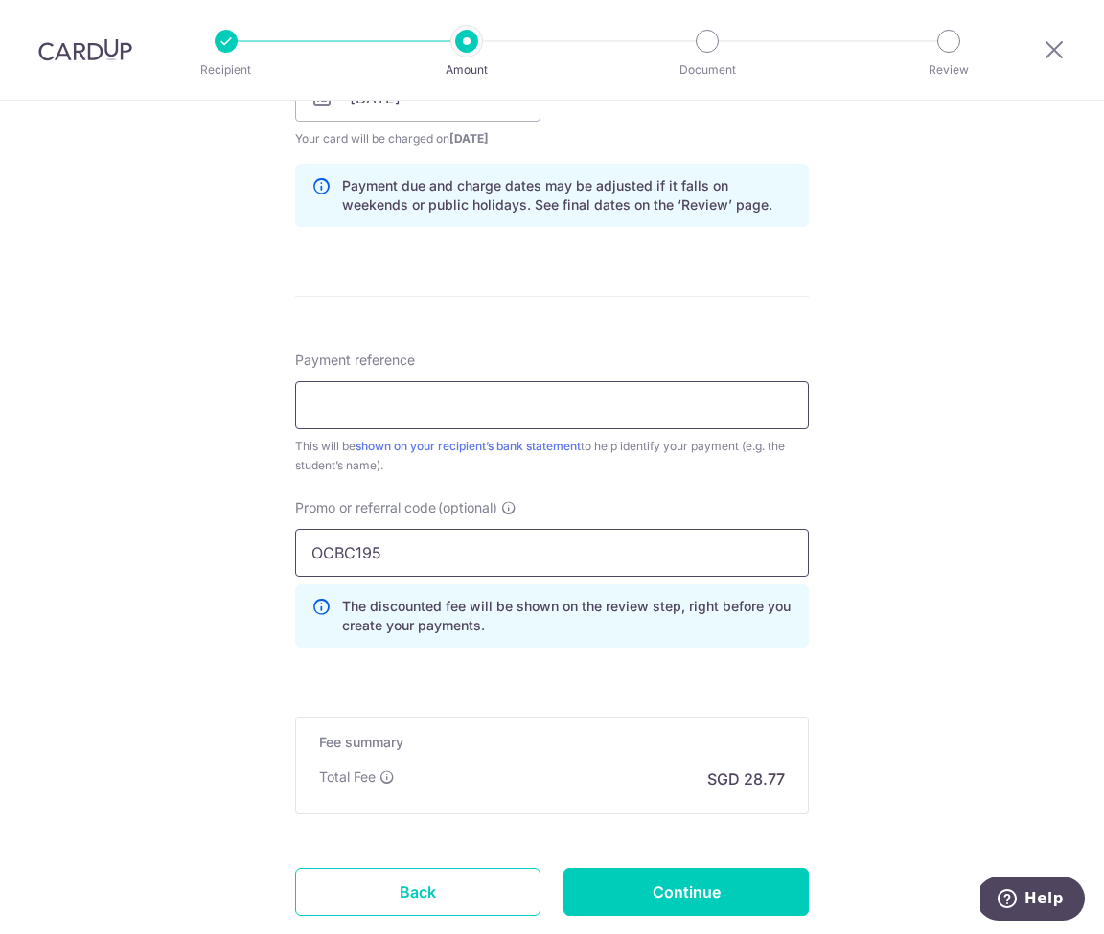
type input "OCBC195"
click at [380, 409] on input "Payment reference" at bounding box center [552, 405] width 514 height 48
paste input "FVINV-202502567"
type input "FVINV-202502567"
click at [705, 887] on input "Continue" at bounding box center [685, 892] width 245 height 48
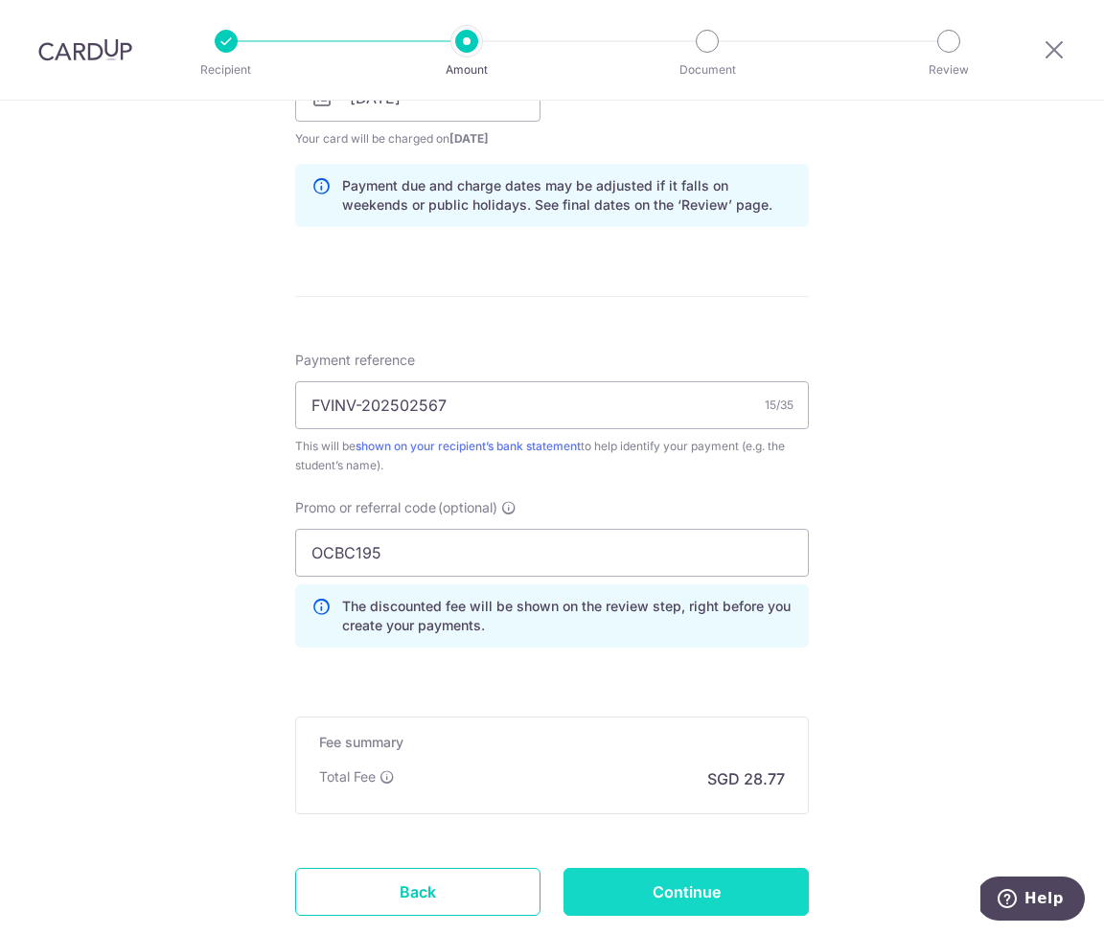
type input "Create Schedule"
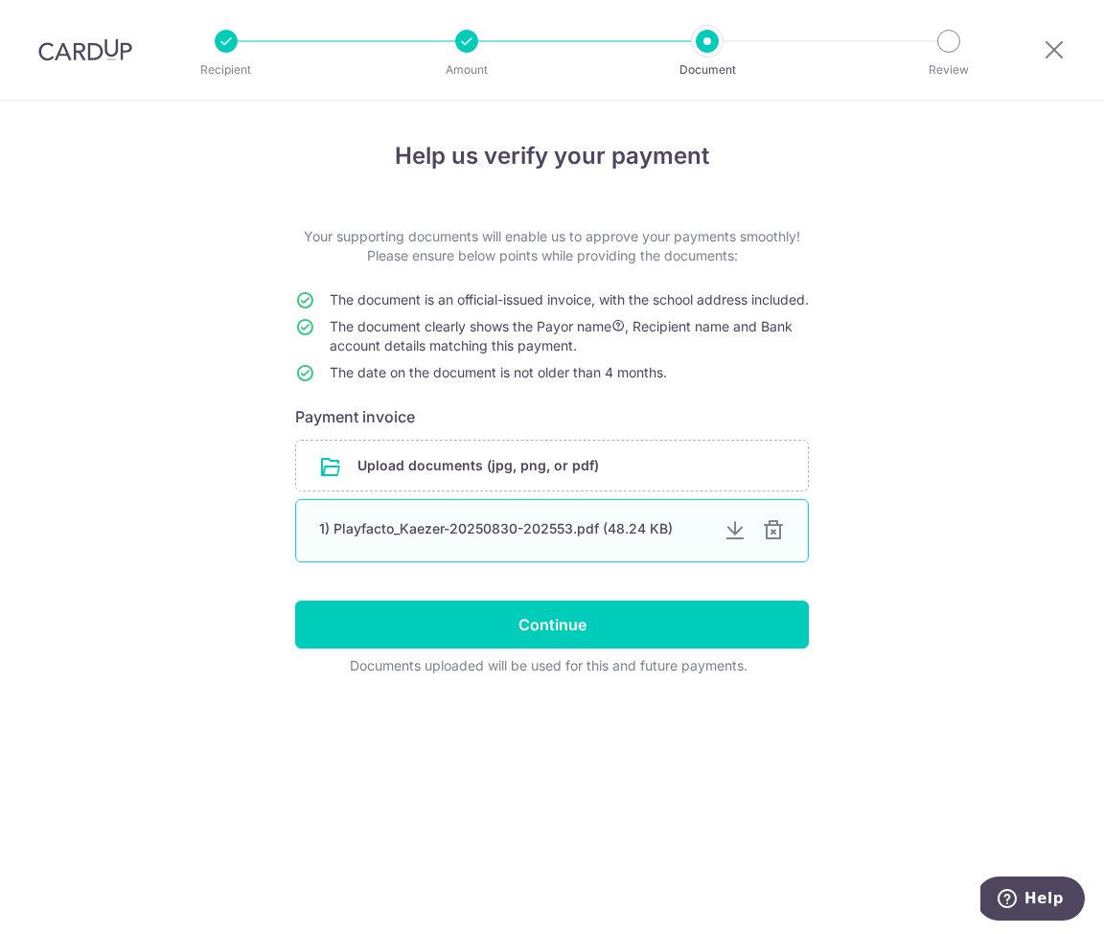
click at [768, 542] on div at bounding box center [773, 530] width 23 height 23
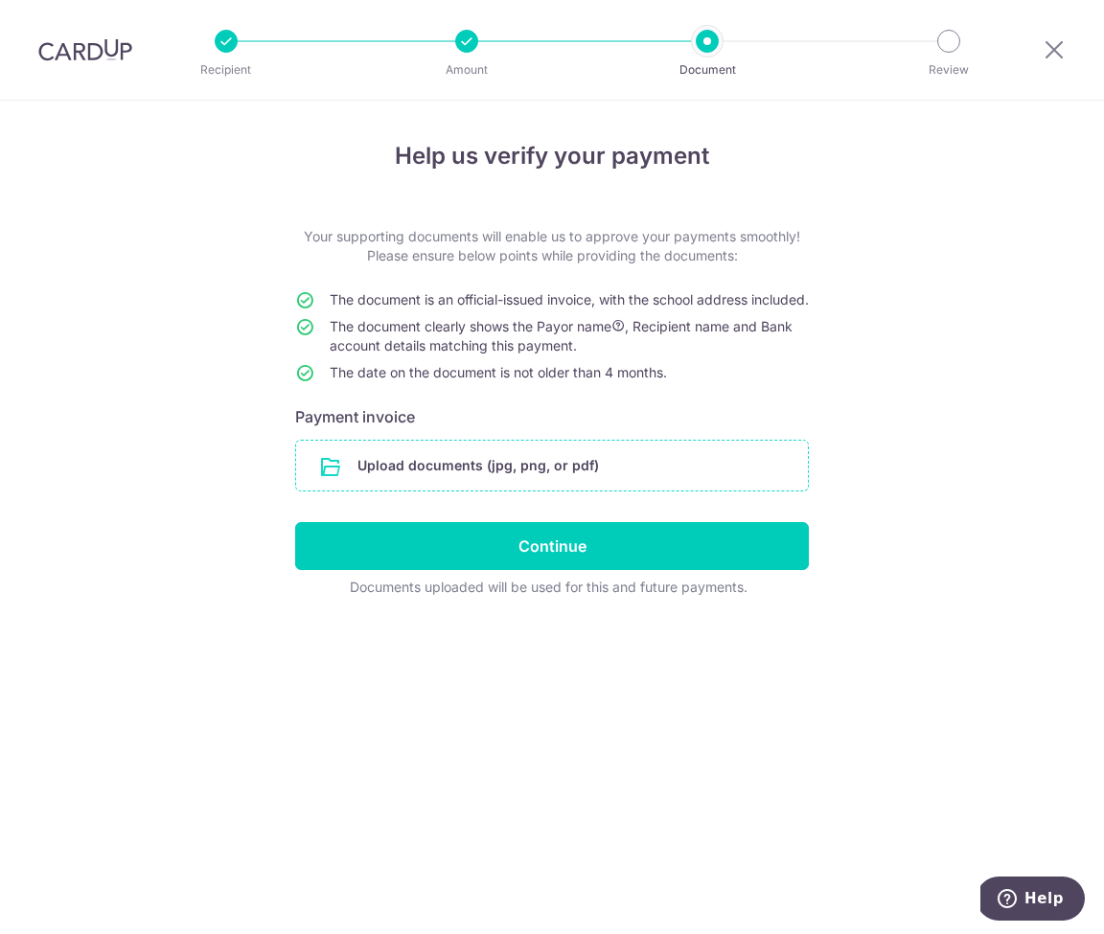
click at [507, 475] on input "file" at bounding box center [552, 466] width 512 height 50
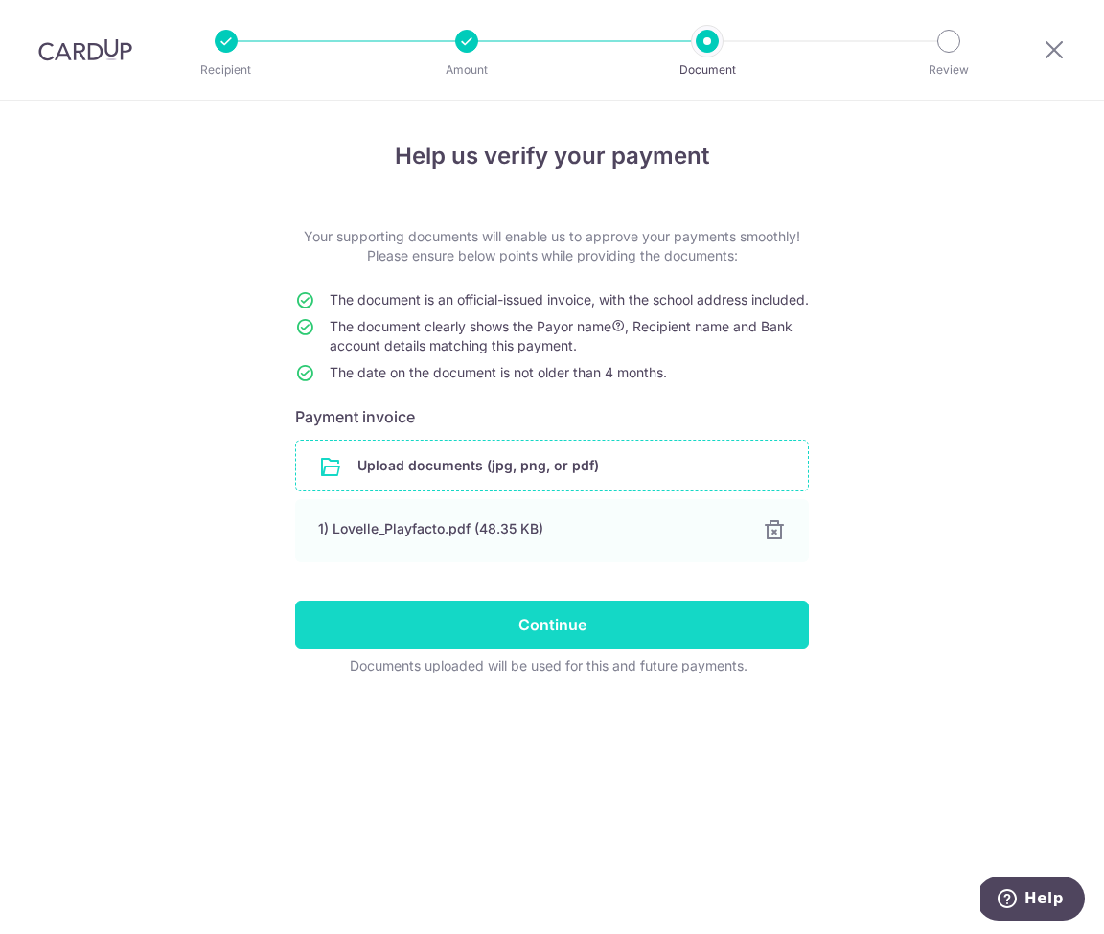
click at [574, 649] on input "Continue" at bounding box center [552, 625] width 514 height 48
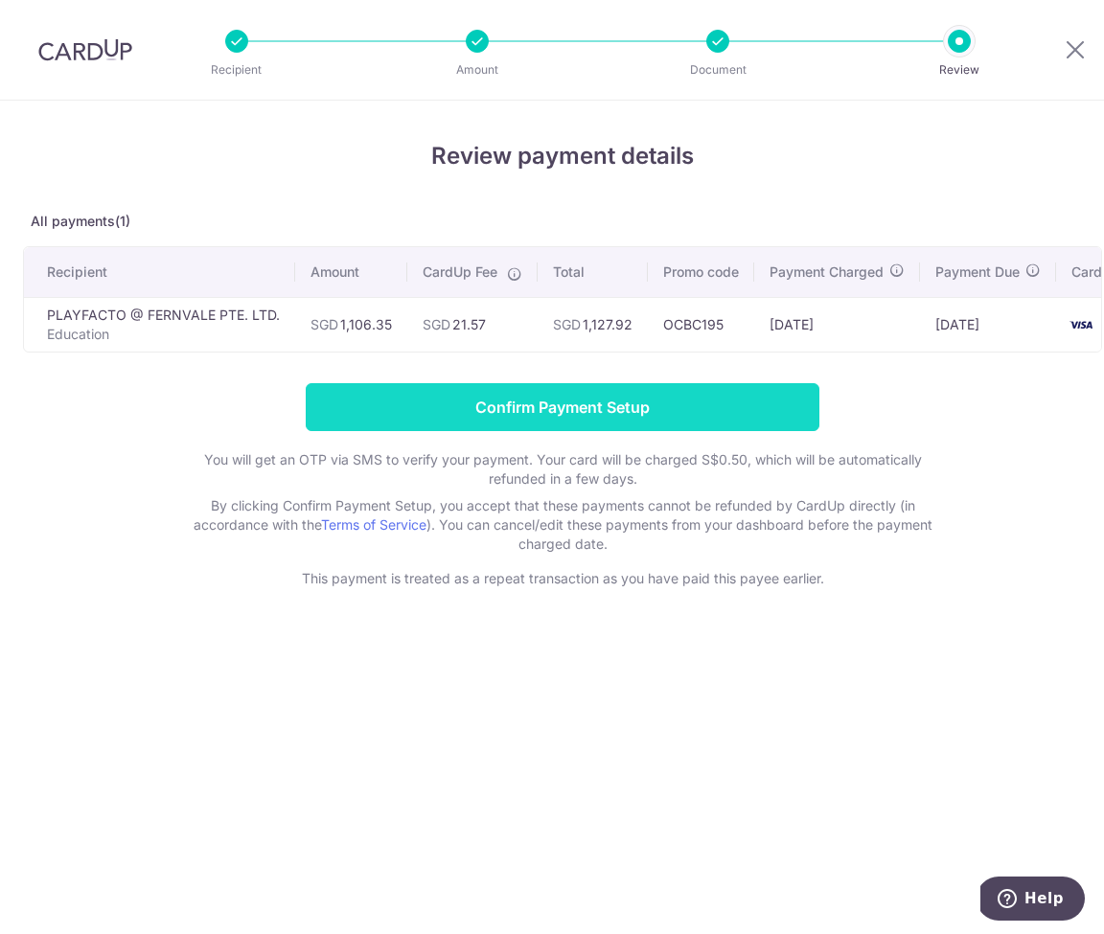
click at [562, 413] on input "Confirm Payment Setup" at bounding box center [563, 407] width 514 height 48
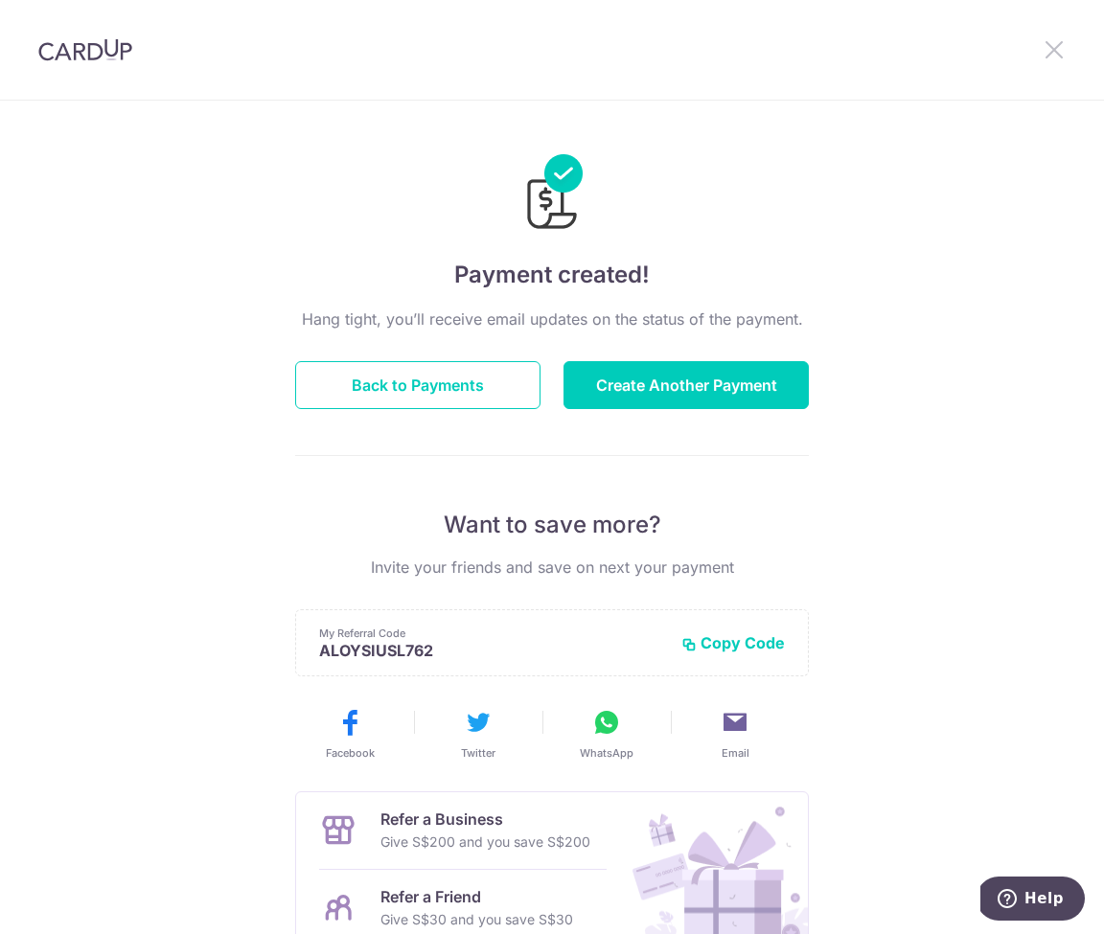
click at [1057, 51] on icon at bounding box center [1053, 49] width 23 height 24
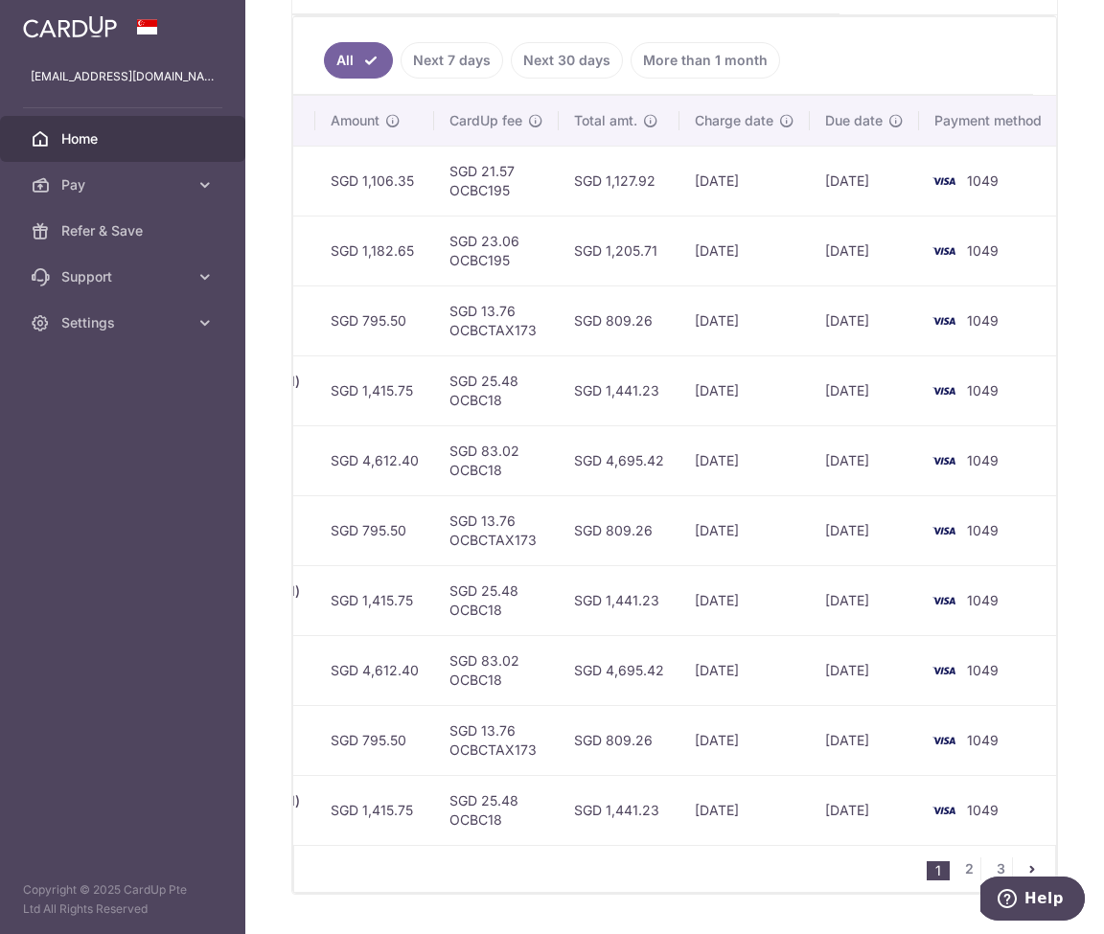
scroll to position [537, 0]
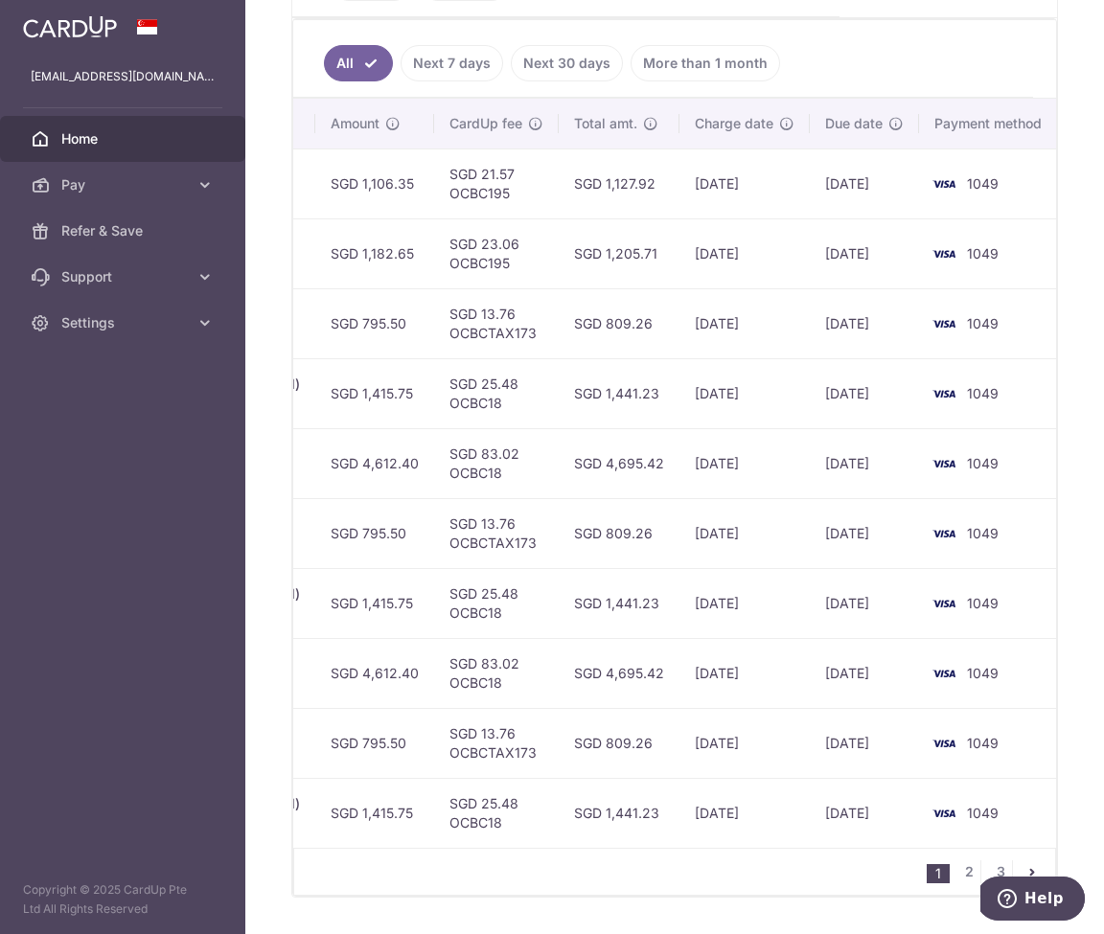
click at [460, 81] on ul "All Next 7 days Next 30 days More than 1 month" at bounding box center [663, 59] width 740 height 78
click at [454, 63] on link "Next 7 days" at bounding box center [451, 63] width 103 height 36
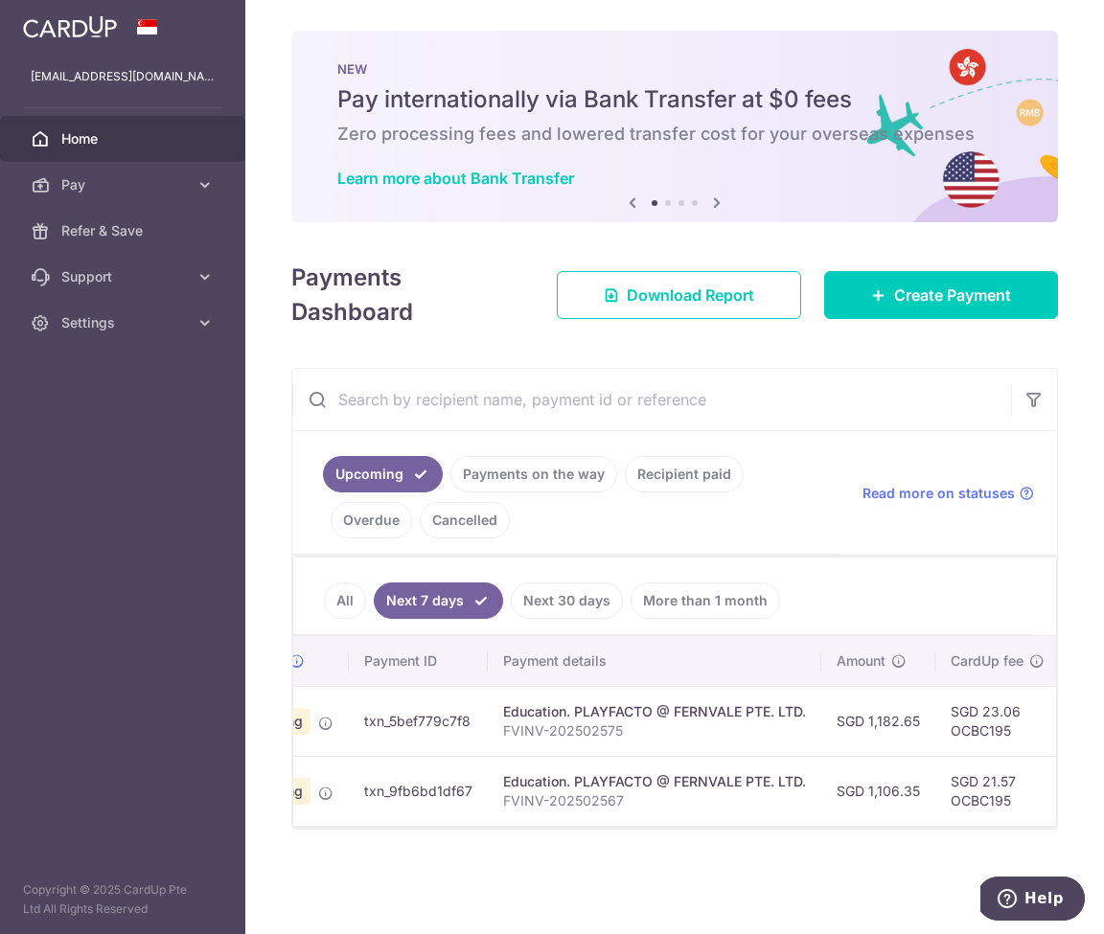
scroll to position [0, 131]
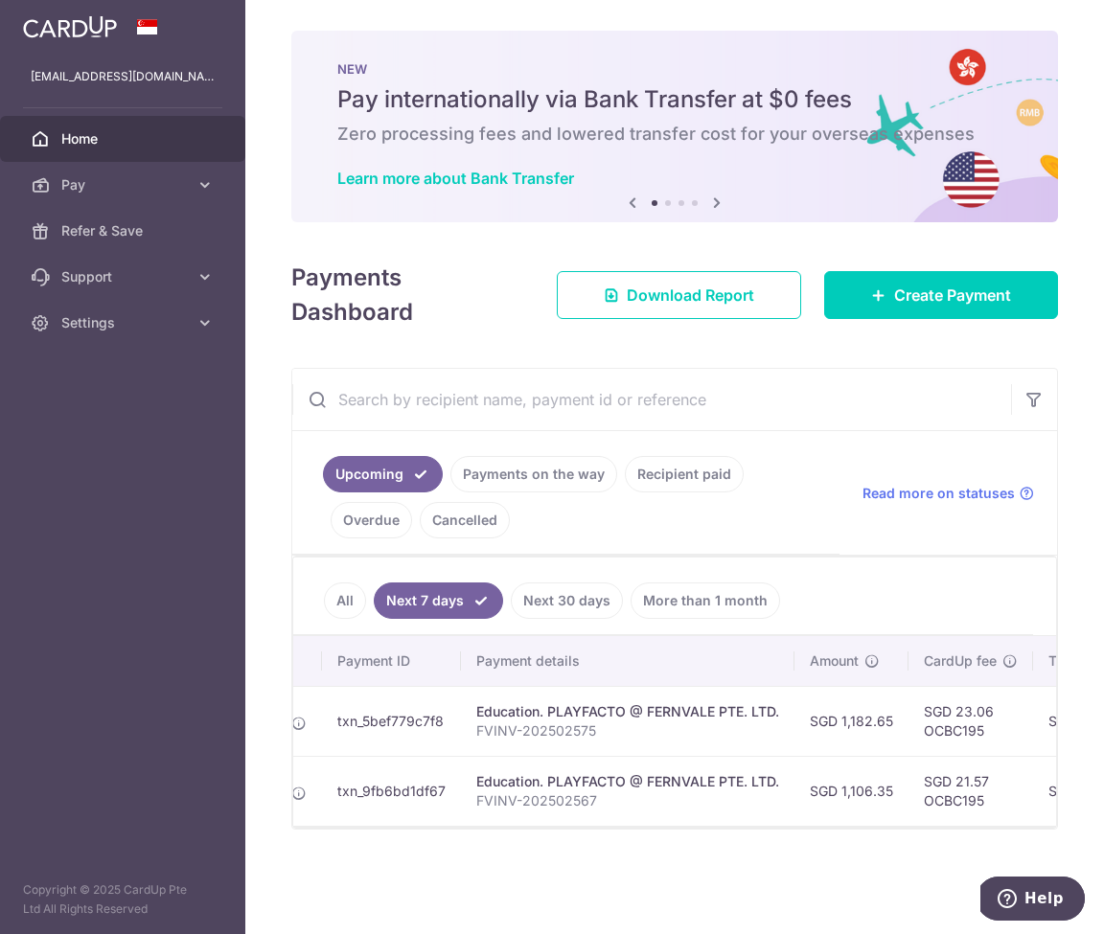
click at [565, 602] on link "Next 30 days" at bounding box center [567, 600] width 112 height 36
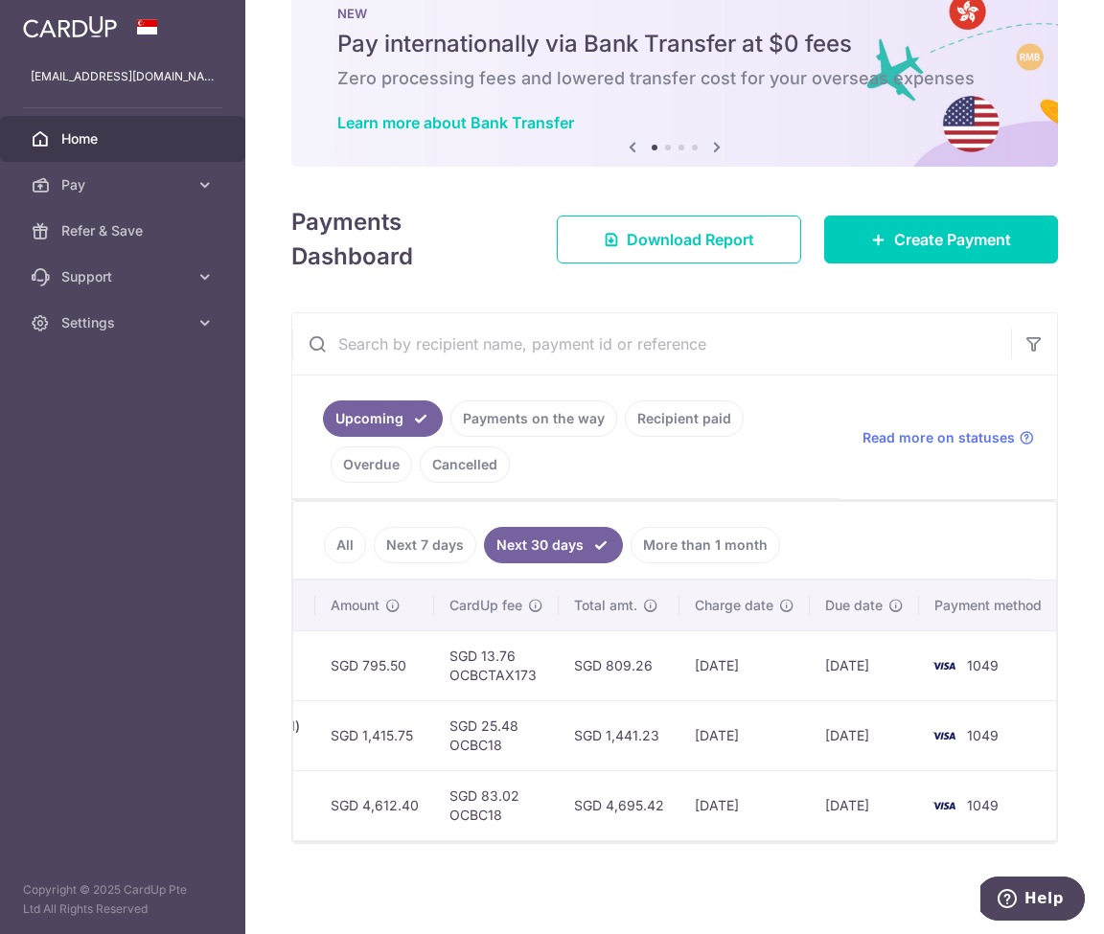
scroll to position [0, 810]
click at [405, 549] on link "Next 7 days" at bounding box center [425, 545] width 103 height 36
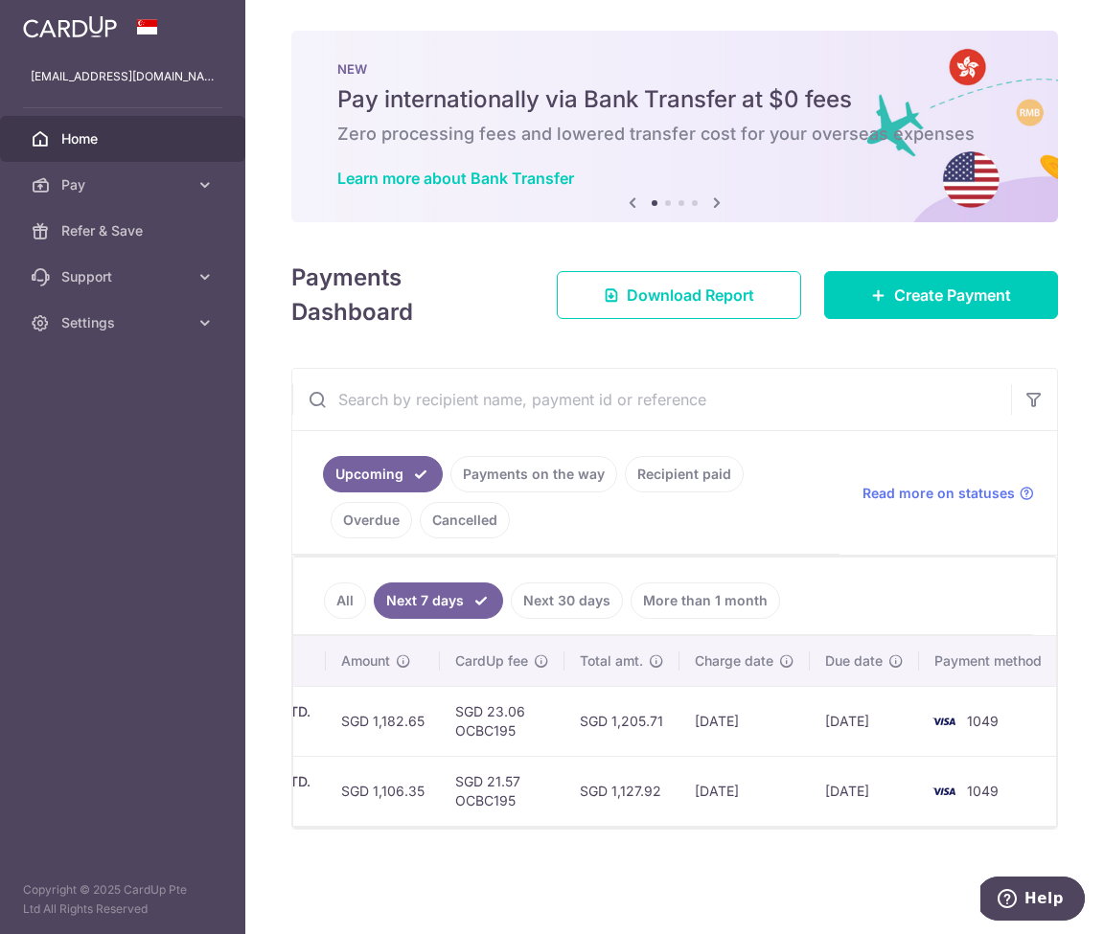
scroll to position [0, 599]
click at [123, 311] on link "Settings" at bounding box center [122, 323] width 245 height 46
click at [102, 370] on span "Account" at bounding box center [124, 368] width 126 height 19
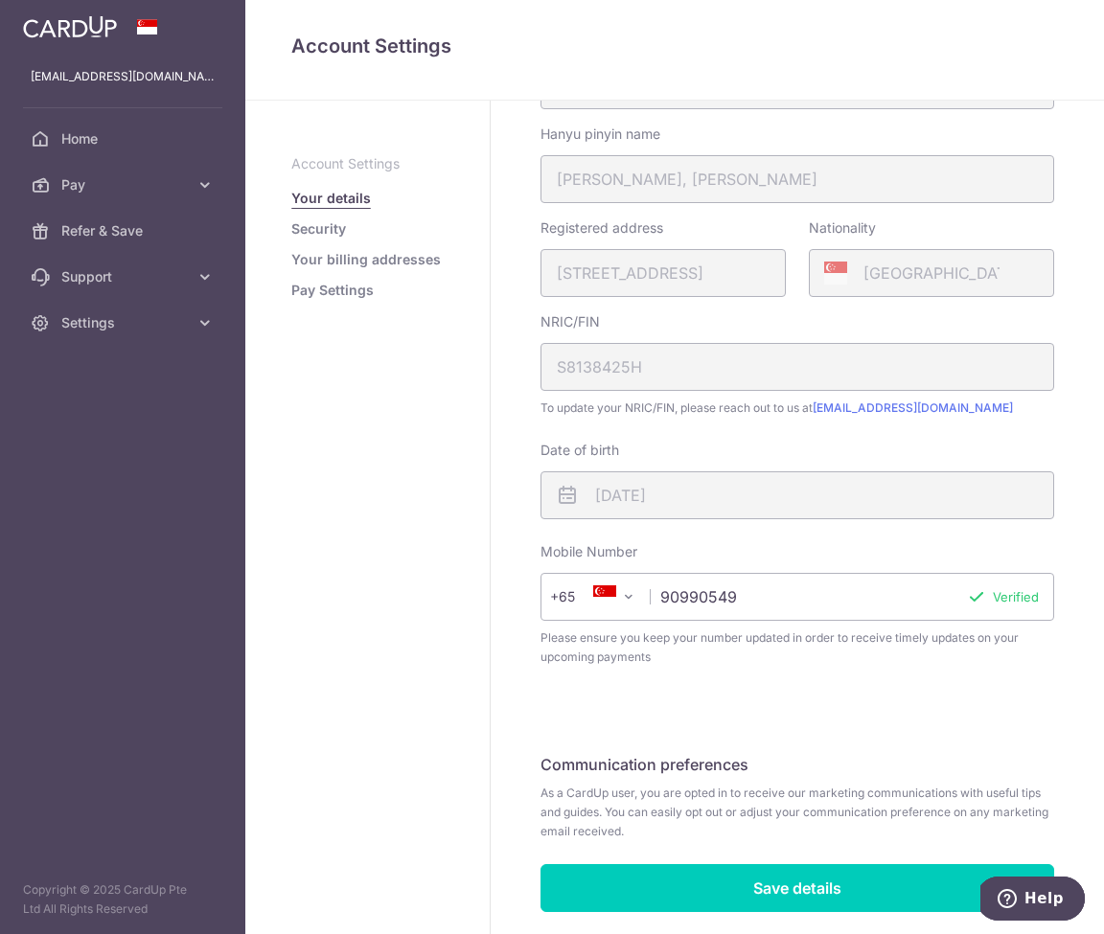
scroll to position [308, 0]
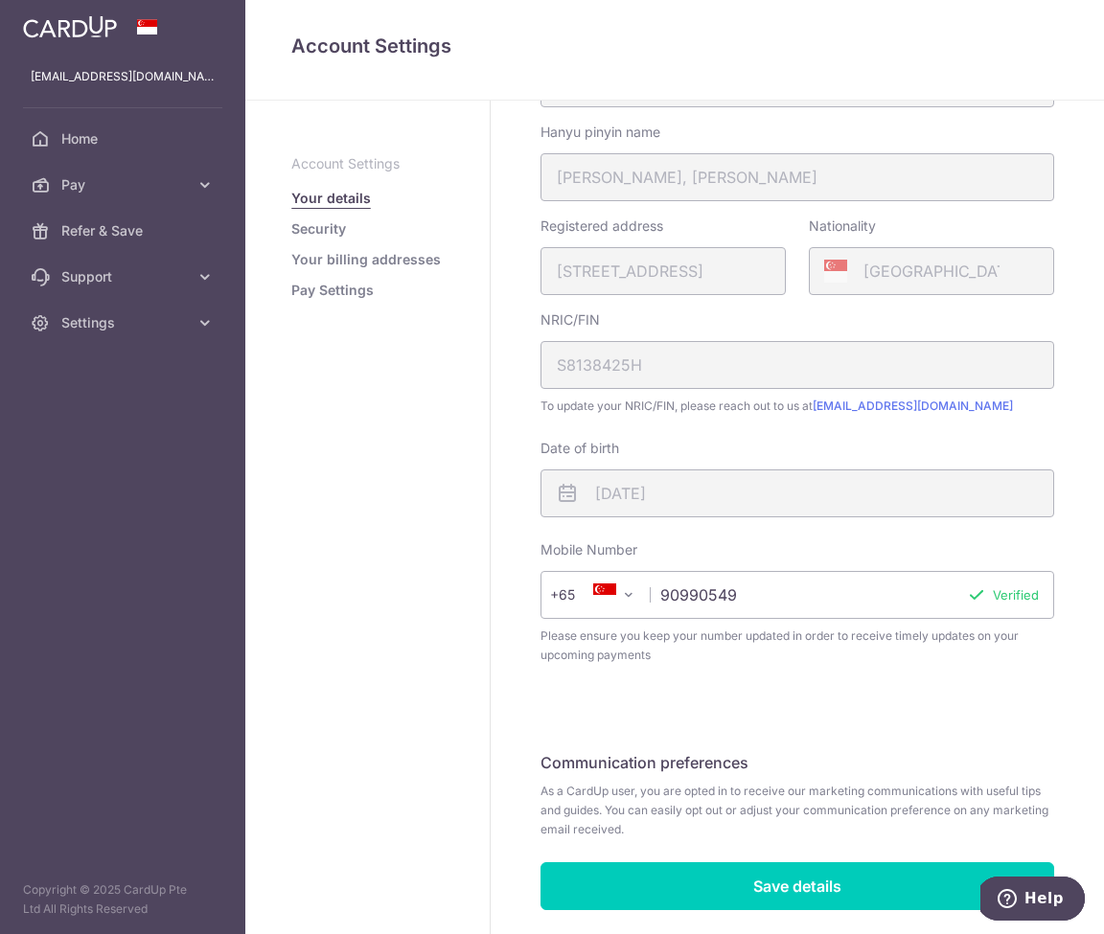
click at [344, 226] on link "Security" at bounding box center [318, 228] width 55 height 19
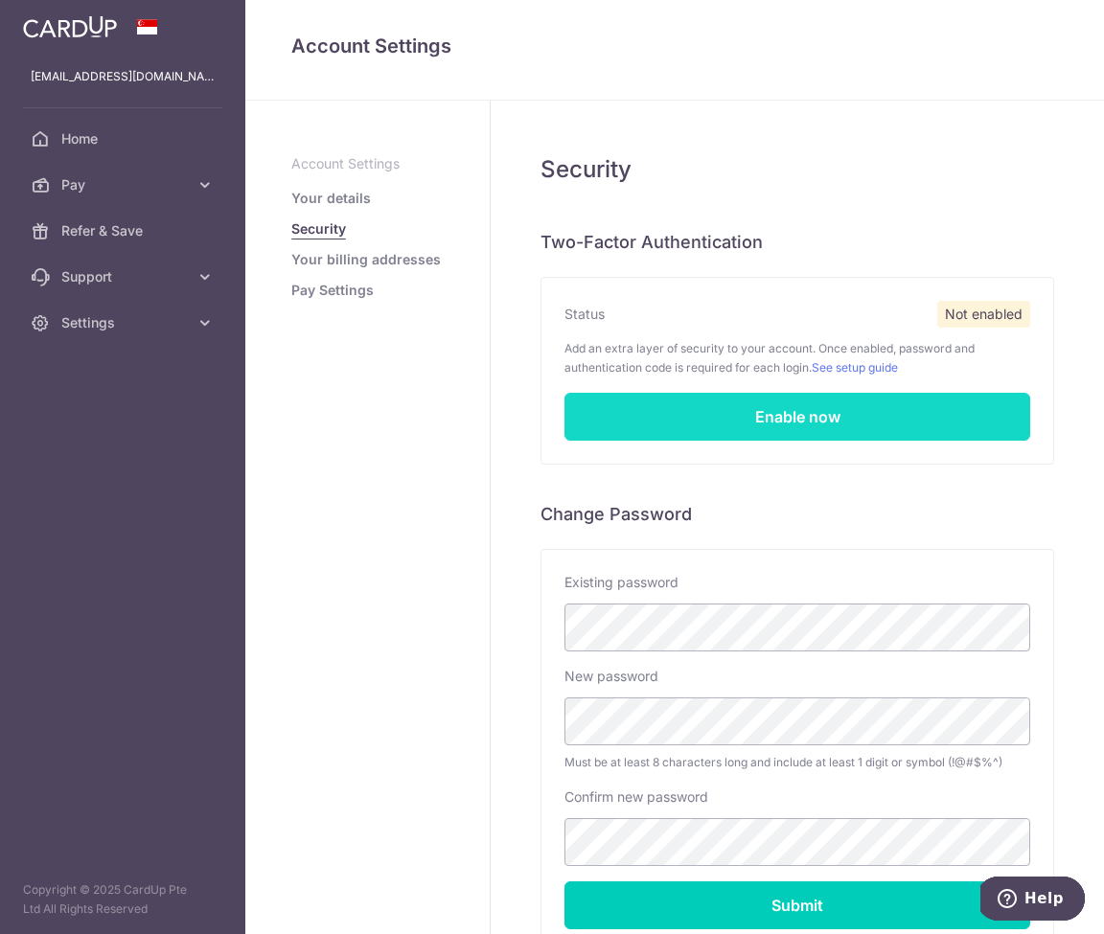
click at [822, 429] on link "Enable now" at bounding box center [797, 417] width 466 height 48
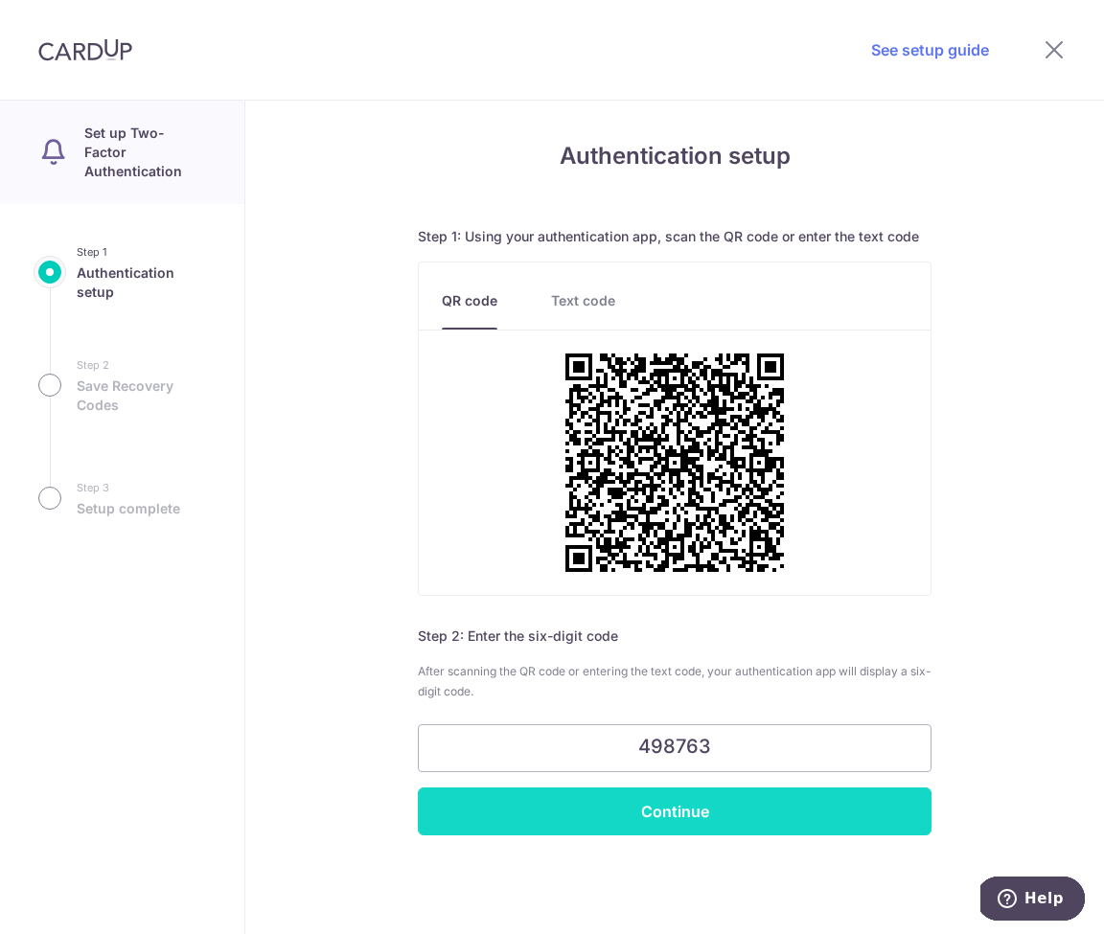
type input "498763"
click at [674, 810] on input "Continue" at bounding box center [675, 812] width 514 height 48
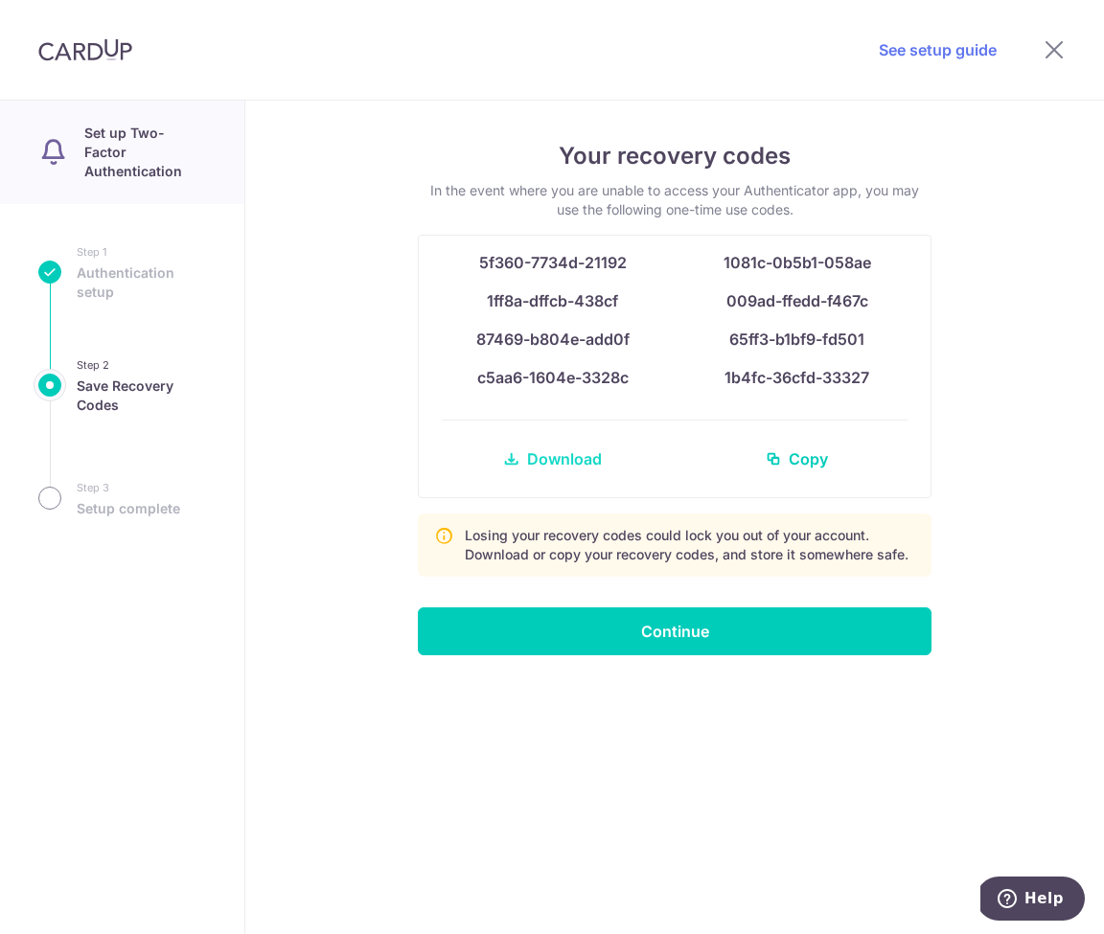
click at [585, 462] on span "Download" at bounding box center [564, 458] width 75 height 23
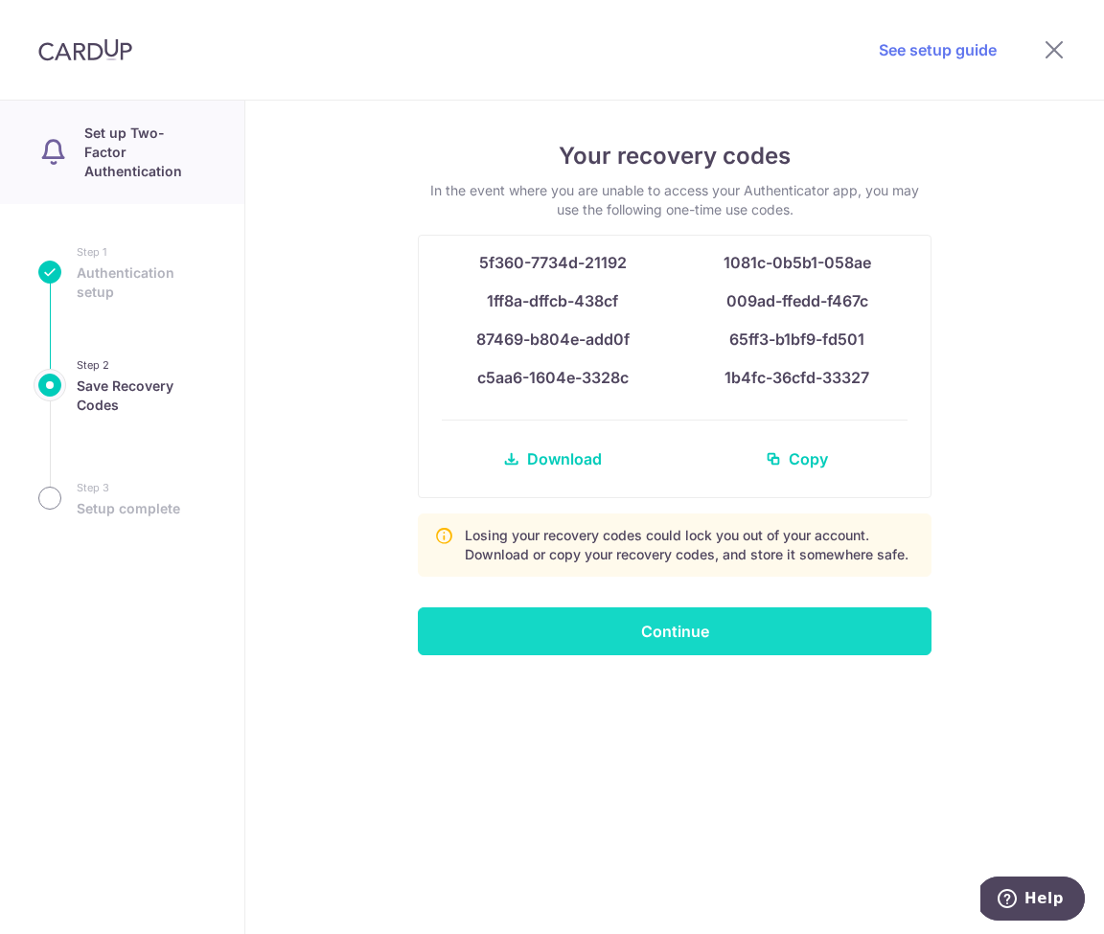
click at [674, 639] on input "Continue" at bounding box center [675, 631] width 514 height 48
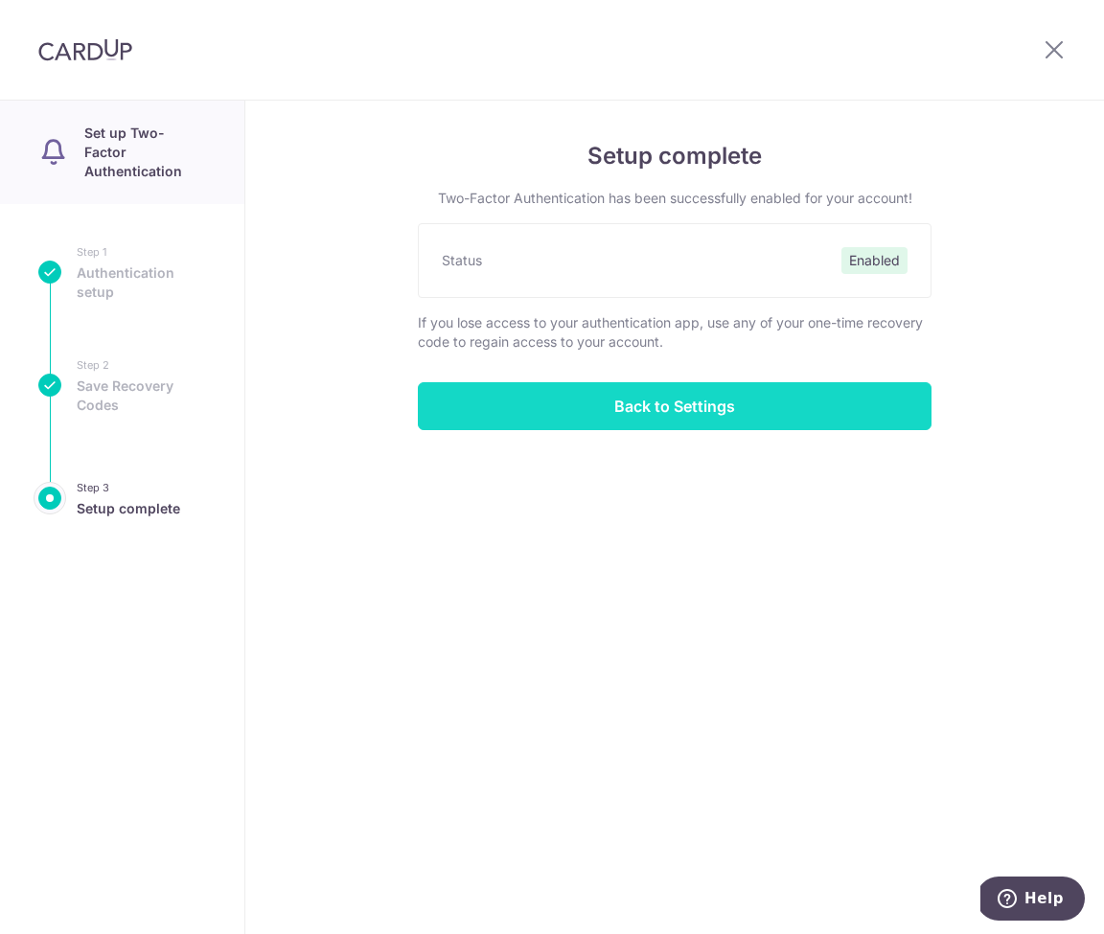
click at [680, 412] on input "Back to Settings" at bounding box center [675, 406] width 514 height 48
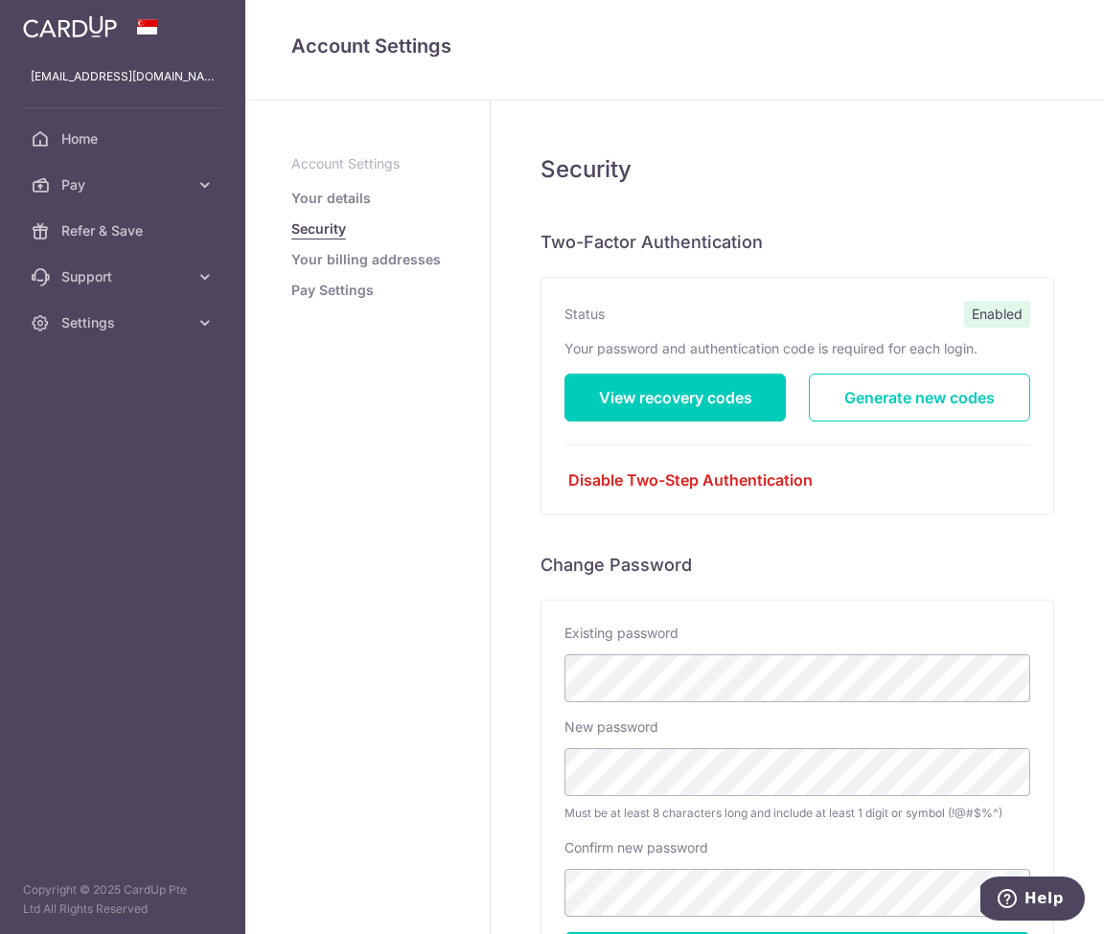
click at [326, 256] on link "Your billing addresses" at bounding box center [365, 259] width 149 height 19
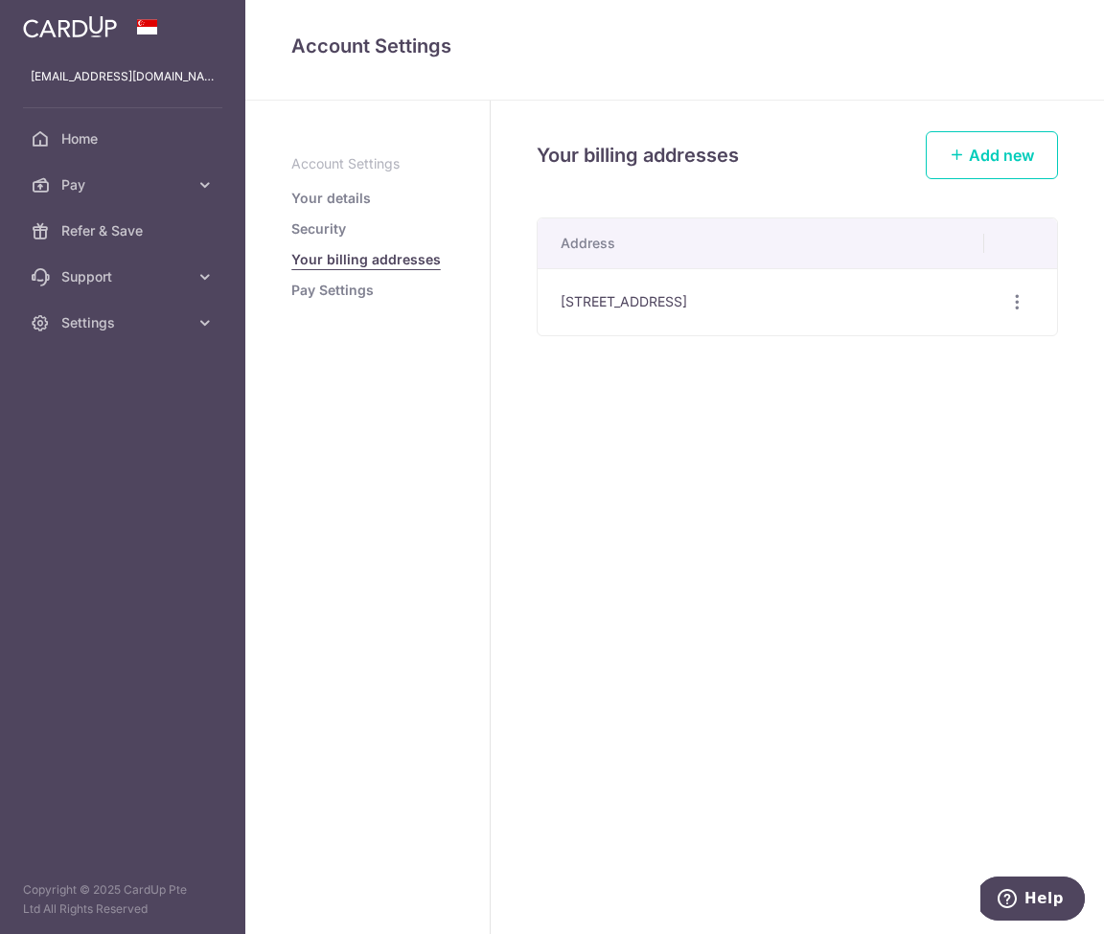
click at [335, 280] on ul "Account Settings Your details Security Your billing addresses Pay Settings" at bounding box center [367, 227] width 152 height 146
click at [333, 287] on link "Pay Settings" at bounding box center [332, 290] width 82 height 19
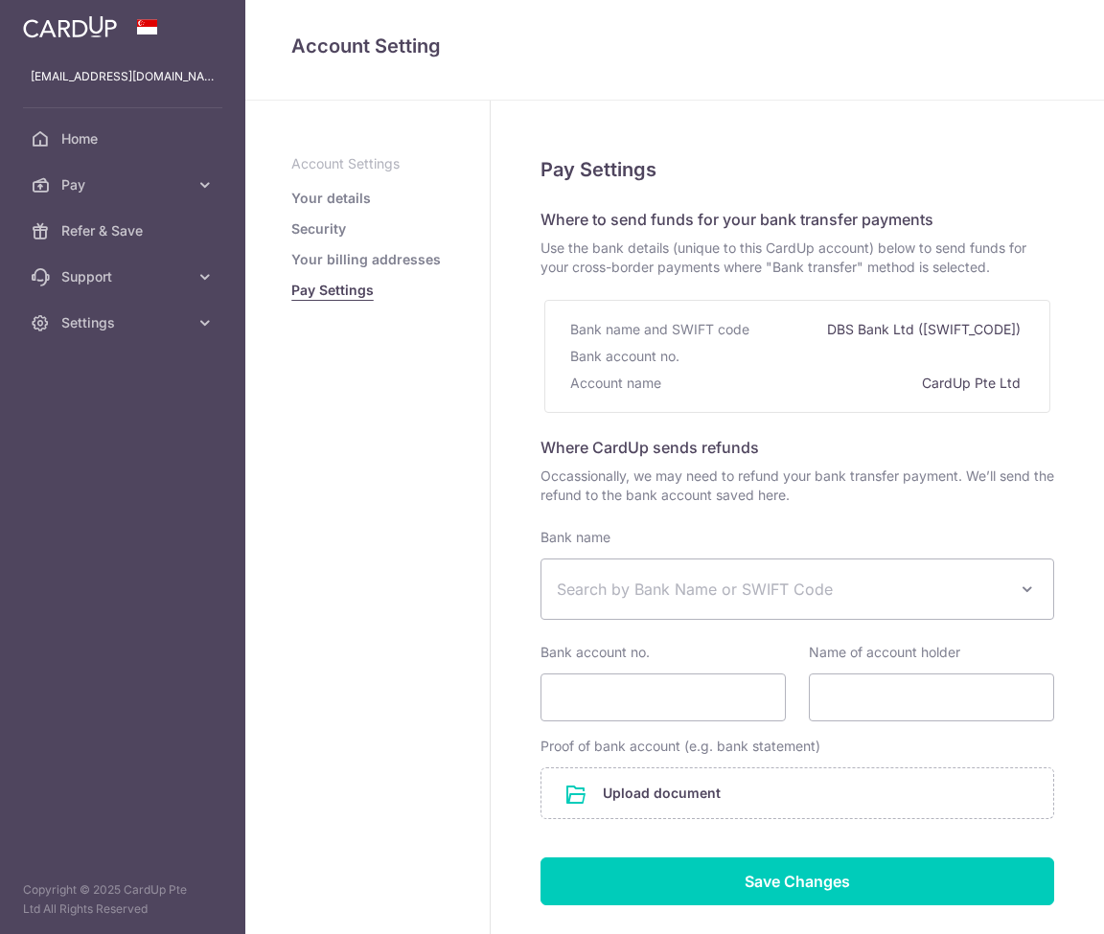
select select
click at [652, 592] on span "Search by Bank Name or SWIFT Code" at bounding box center [782, 589] width 450 height 23
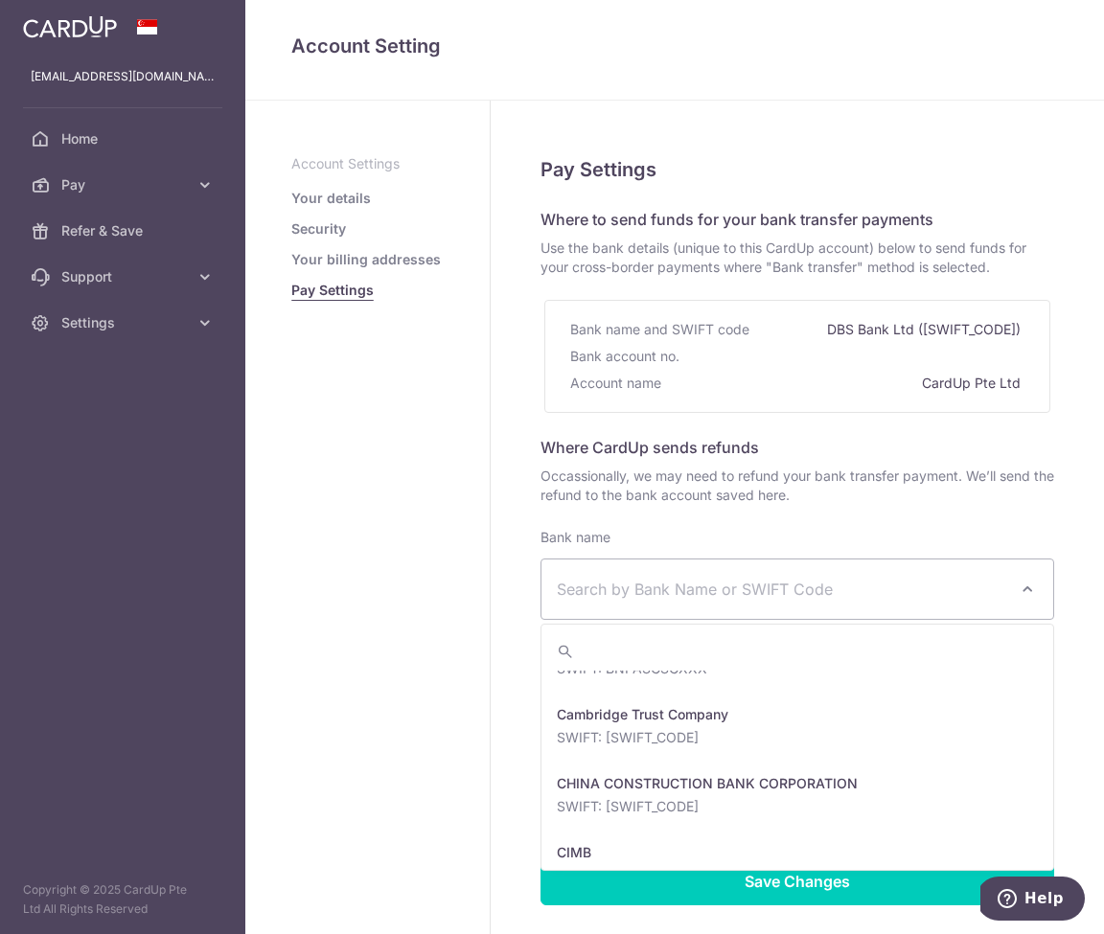
scroll to position [676, 0]
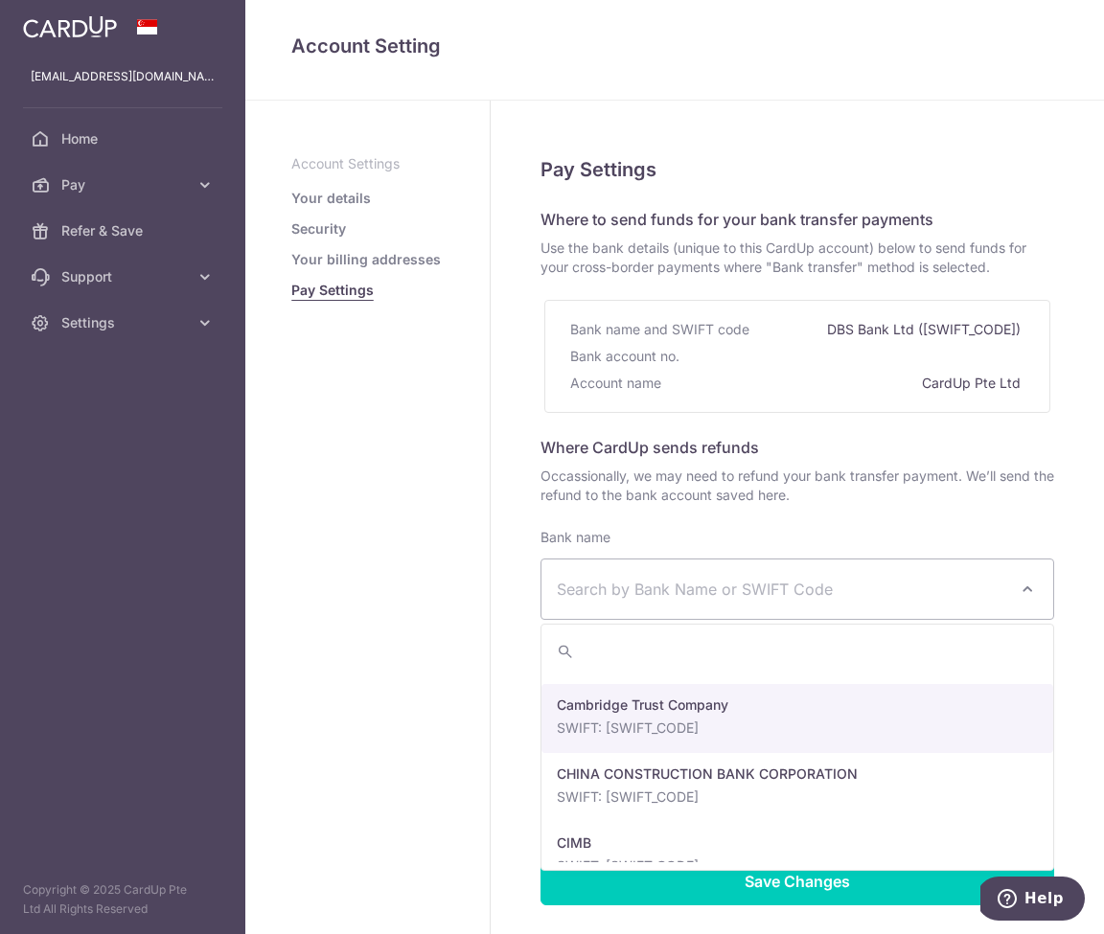
click at [386, 627] on aside "Account Settings Your details Security Your billing addresses Pay Settings" at bounding box center [367, 517] width 245 height 833
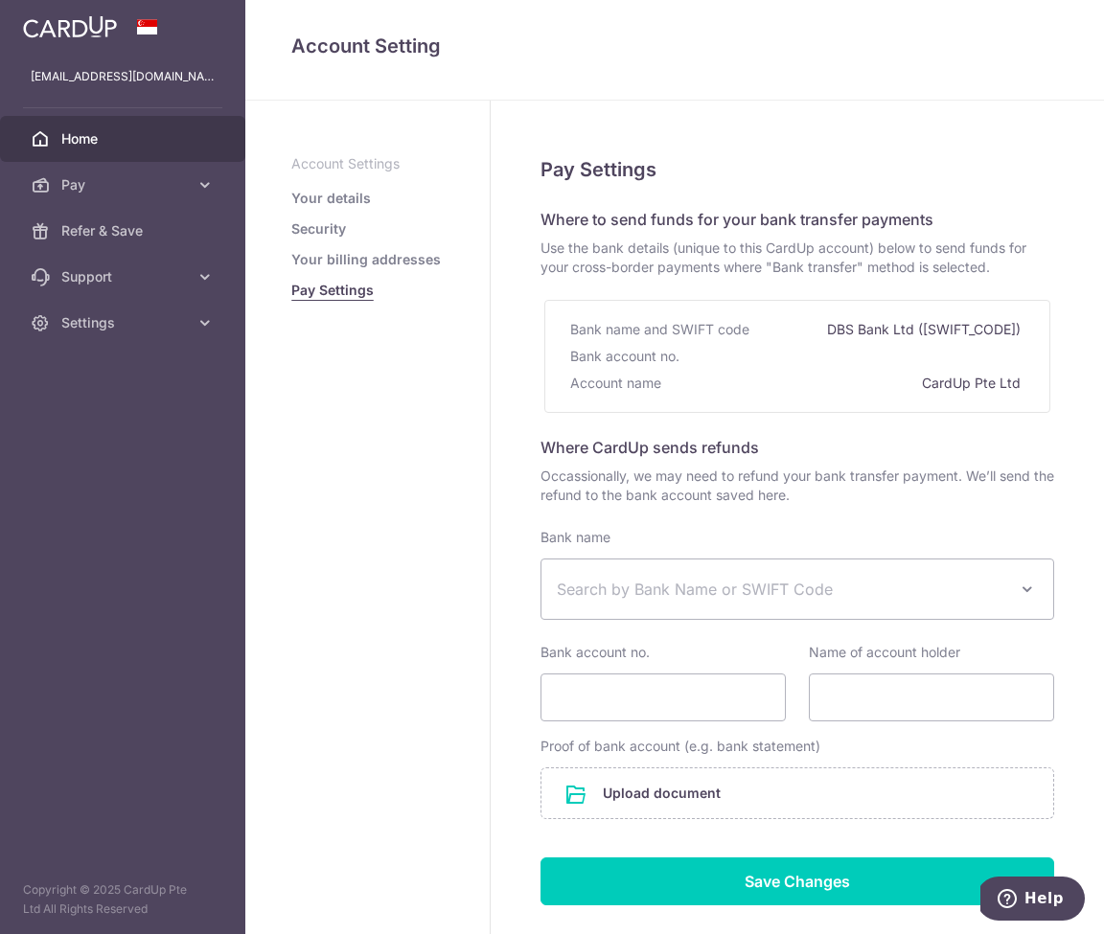
click at [86, 143] on span "Home" at bounding box center [124, 138] width 126 height 19
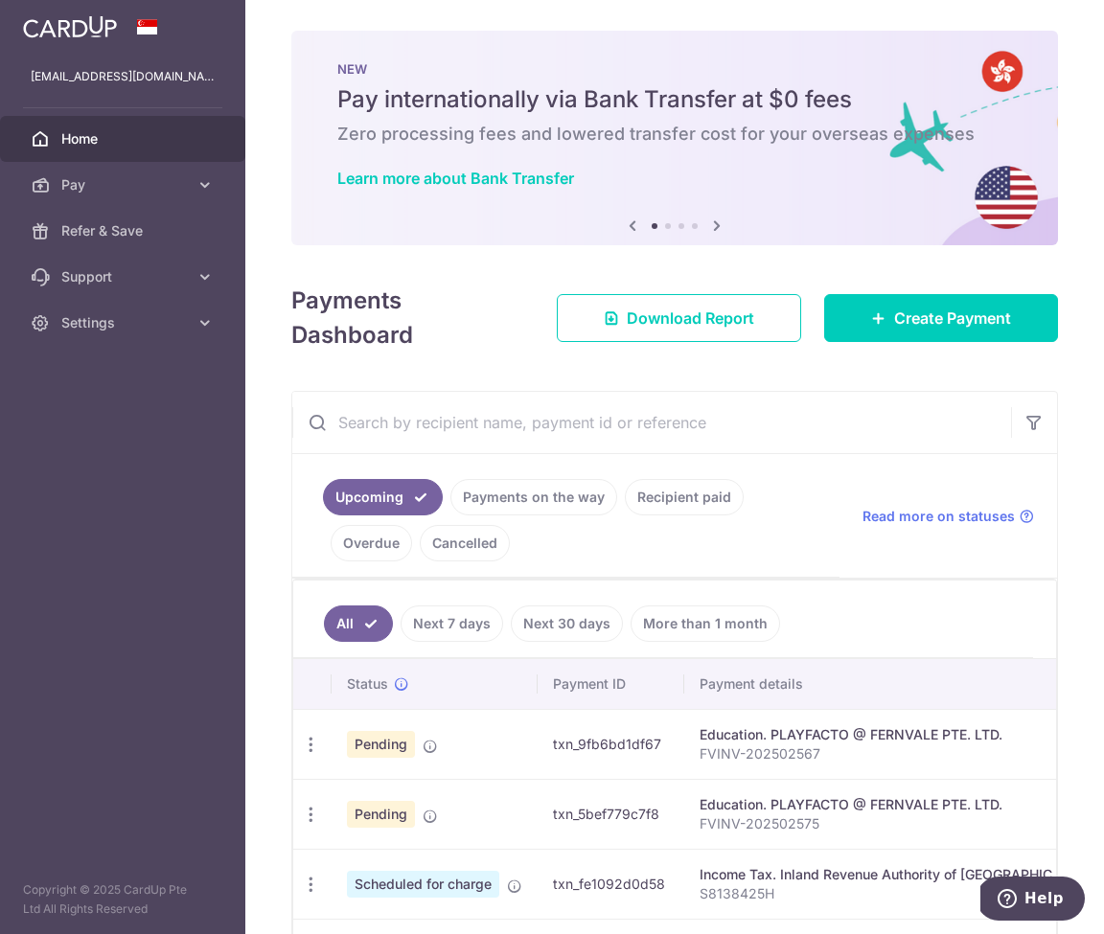
click at [454, 626] on link "Next 7 days" at bounding box center [451, 623] width 103 height 36
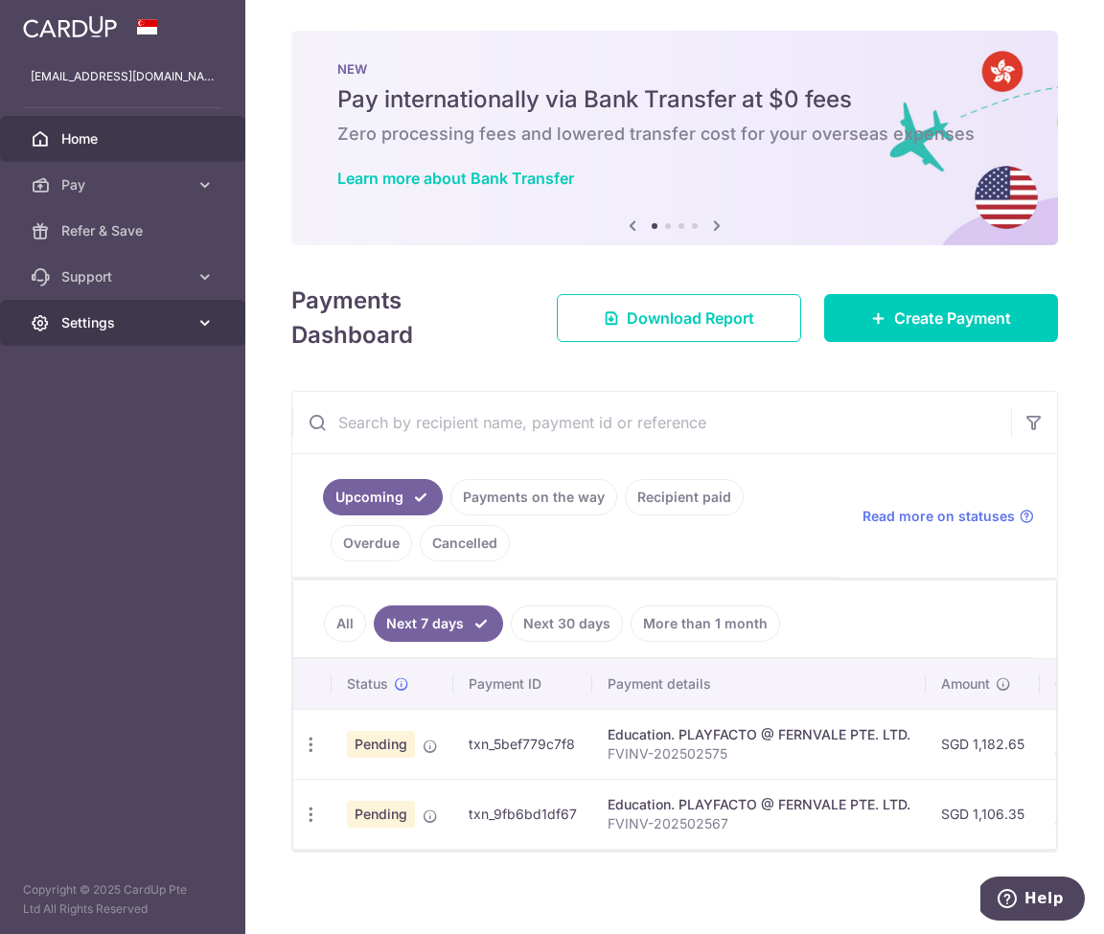
click at [87, 301] on link "Settings" at bounding box center [122, 323] width 245 height 46
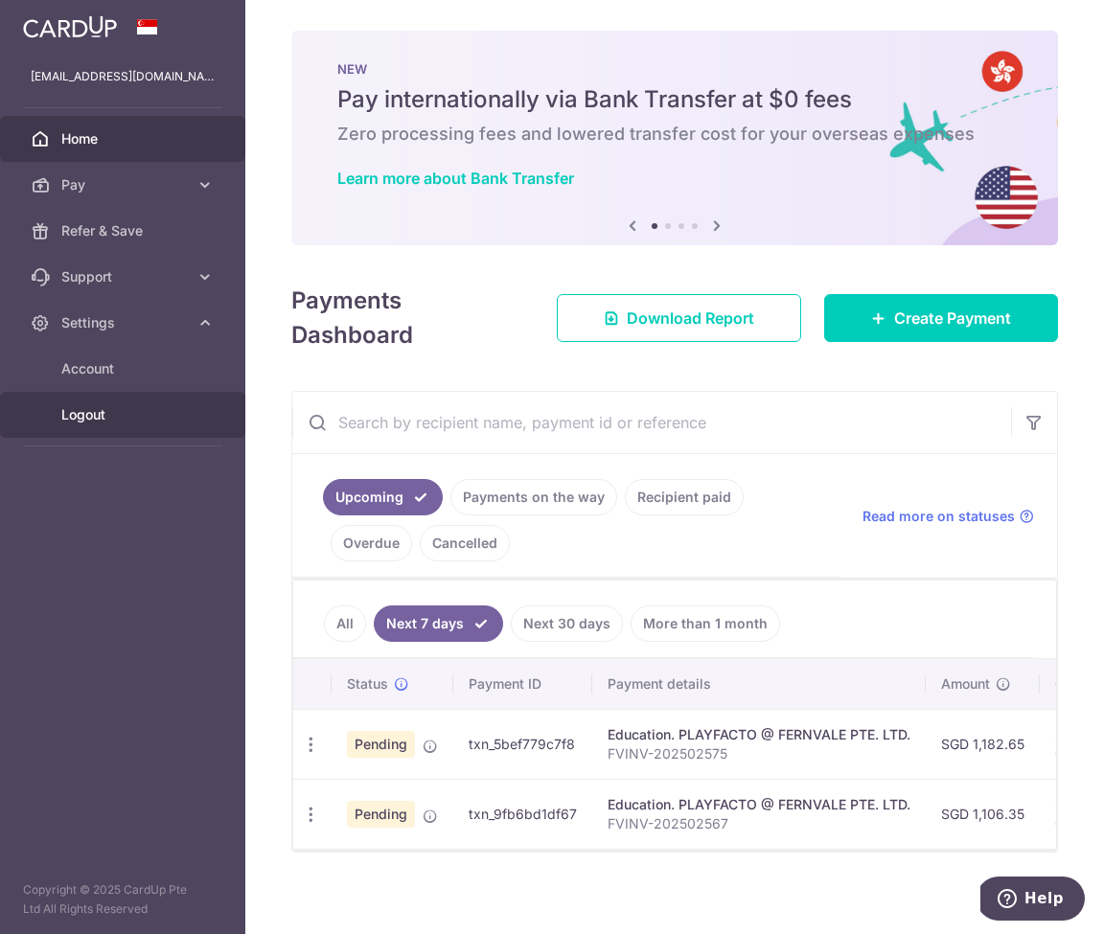
click at [81, 417] on span "Logout" at bounding box center [124, 414] width 126 height 19
